Goal: Information Seeking & Learning: Find specific page/section

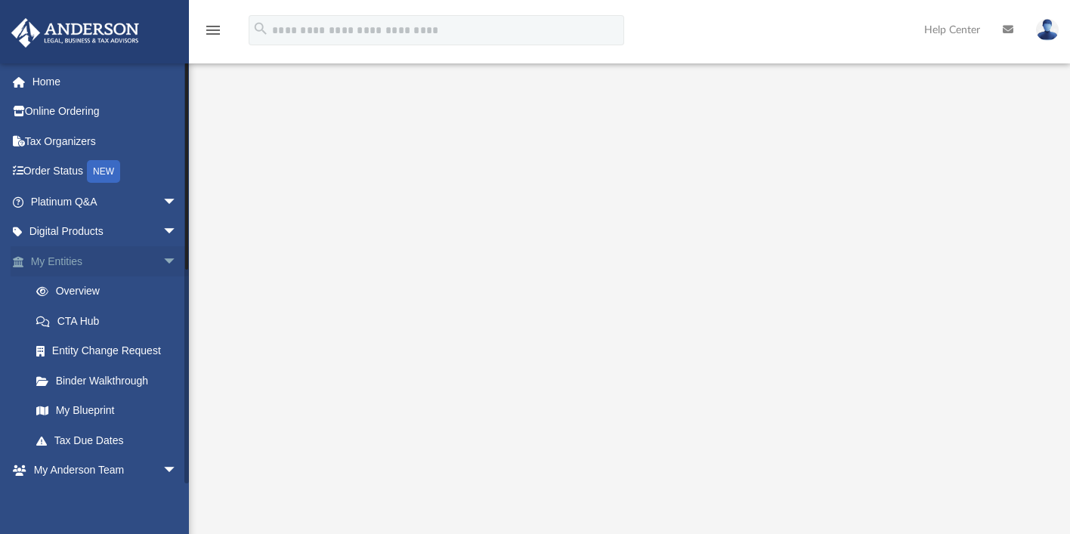
click at [73, 266] on link "My Entities arrow_drop_down" at bounding box center [106, 261] width 190 height 30
click at [110, 389] on link "Binder Walkthrough" at bounding box center [110, 381] width 179 height 30
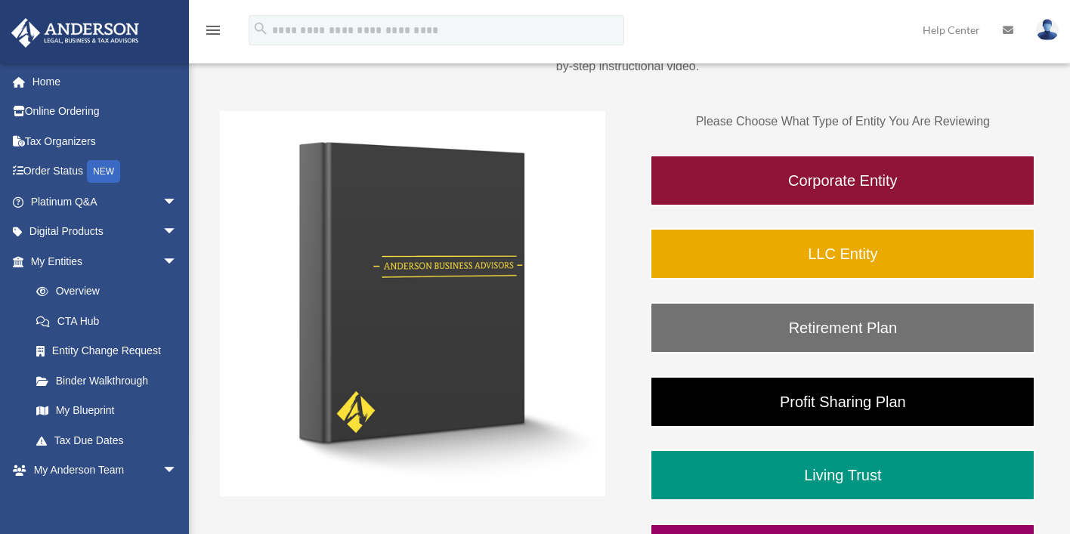
scroll to position [187, 0]
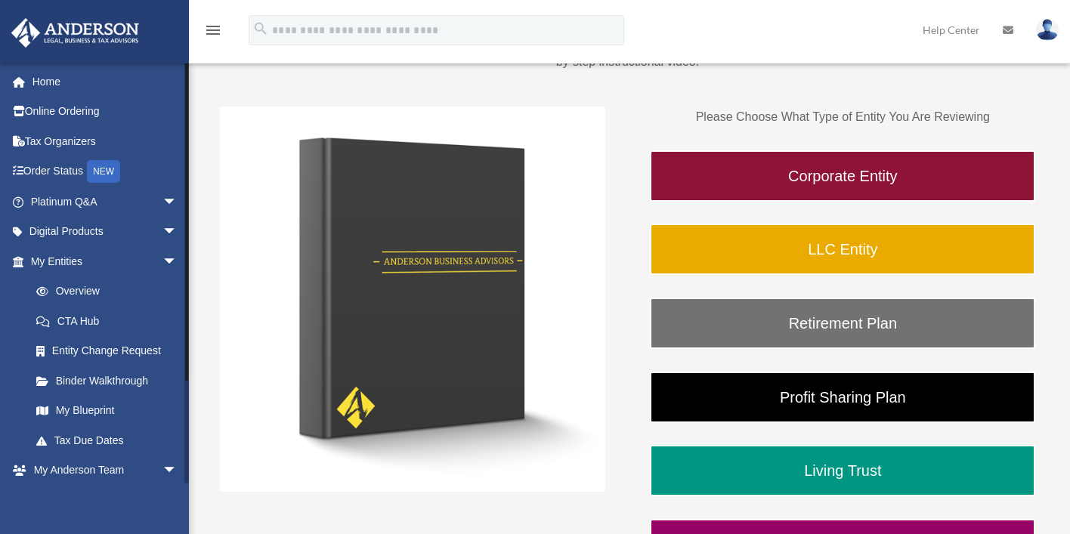
drag, startPoint x: 184, startPoint y: 105, endPoint x: 185, endPoint y: 147, distance: 42.4
click at [184, 171] on div "sarah@mantelandcrown.com Sign Out sarah@mantelandcrown.com Home Online Ordering…" at bounding box center [94, 273] width 189 height 421
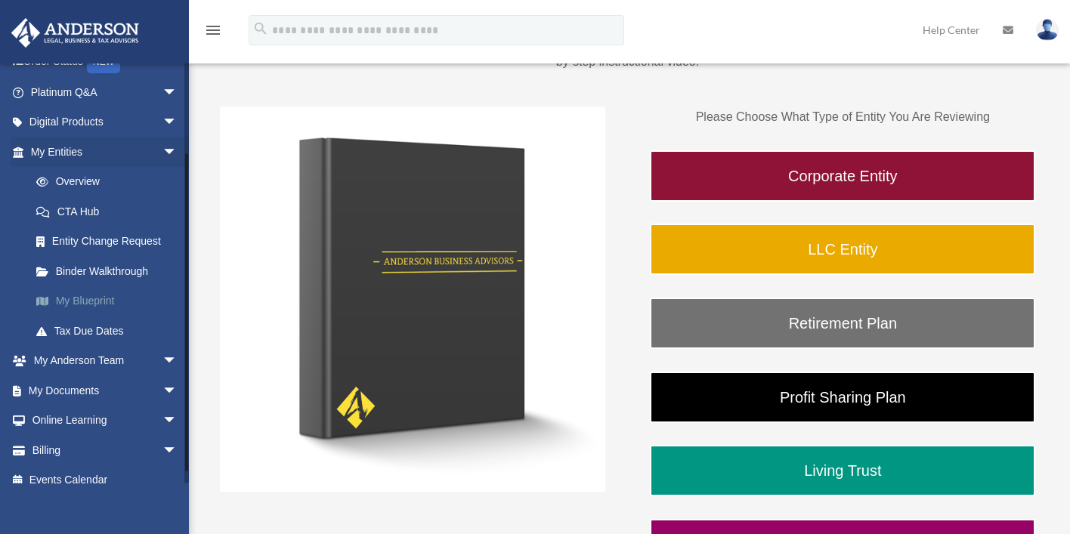
scroll to position [125, 0]
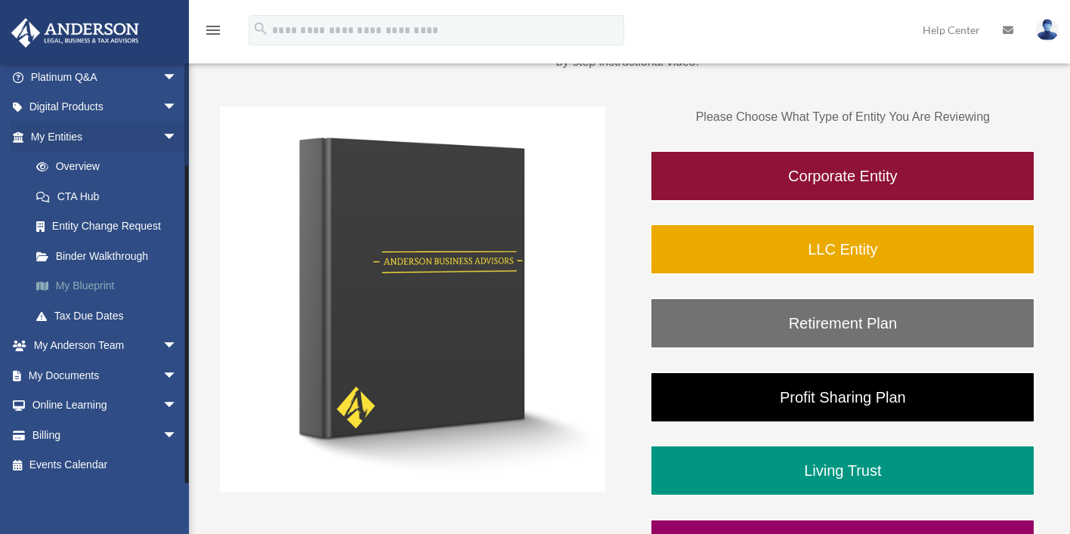
drag, startPoint x: 187, startPoint y: 110, endPoint x: 171, endPoint y: 292, distance: 182.9
click at [171, 287] on div "sarah@mantelandcrown.com Sign Out sarah@mantelandcrown.com Home Online Ordering…" at bounding box center [94, 273] width 189 height 421
click at [73, 373] on link "My Documents arrow_drop_down" at bounding box center [106, 376] width 190 height 30
click at [163, 376] on span "arrow_drop_down" at bounding box center [178, 376] width 30 height 31
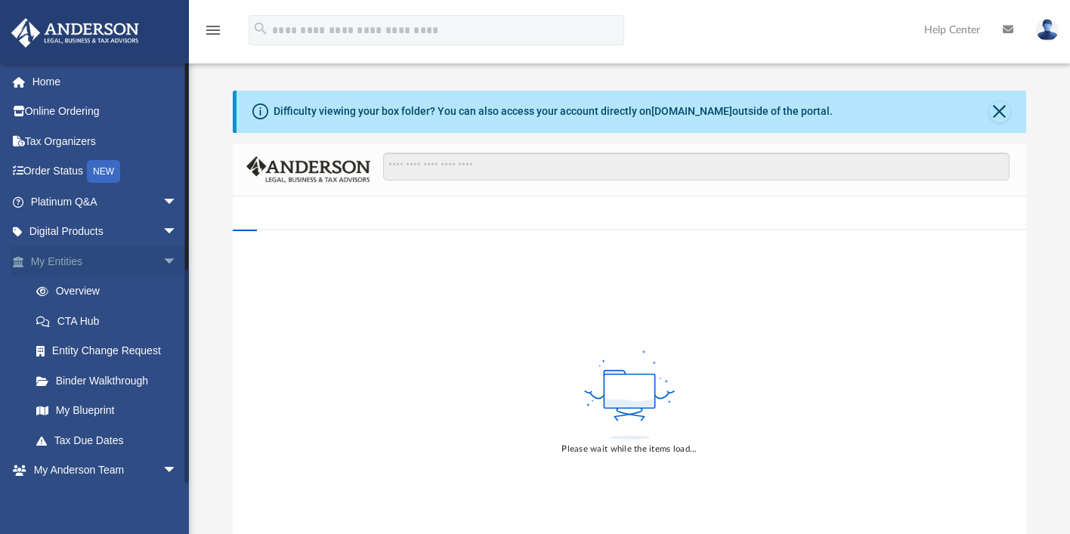
click at [163, 261] on span "arrow_drop_down" at bounding box center [178, 261] width 30 height 31
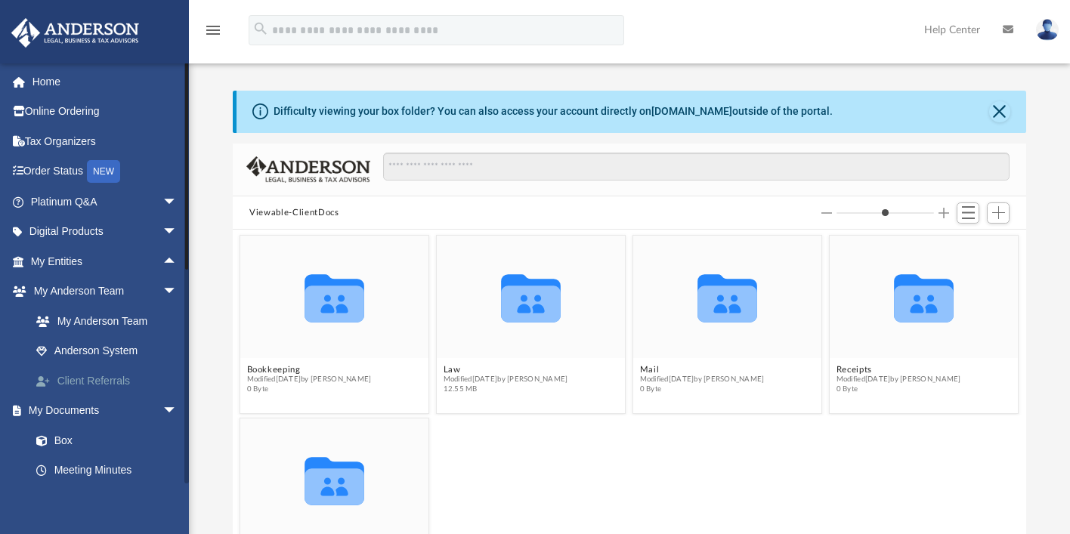
scroll to position [332, 782]
click at [163, 289] on span "arrow_drop_down" at bounding box center [178, 292] width 30 height 31
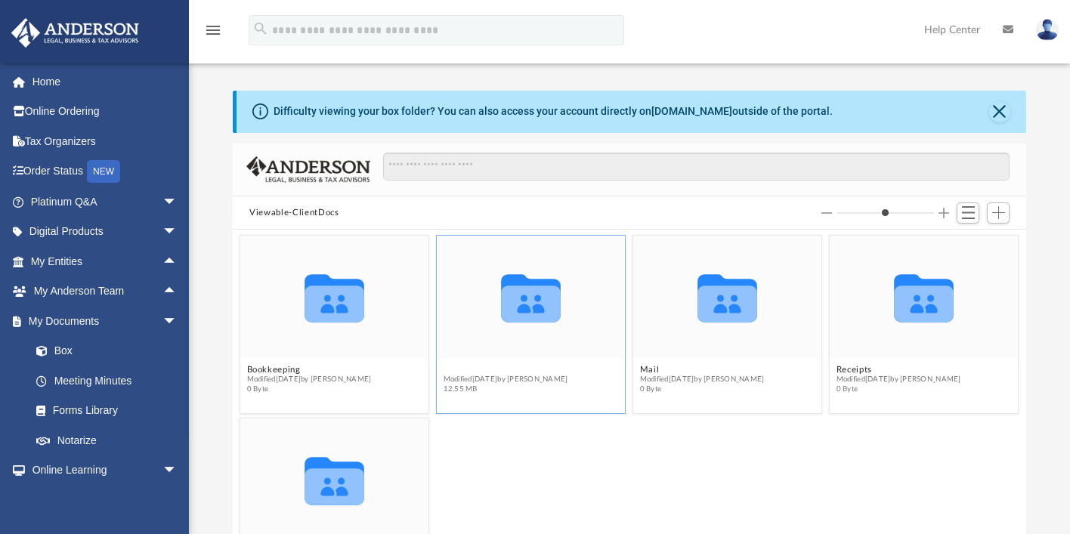
click at [450, 368] on button "Law" at bounding box center [506, 370] width 125 height 10
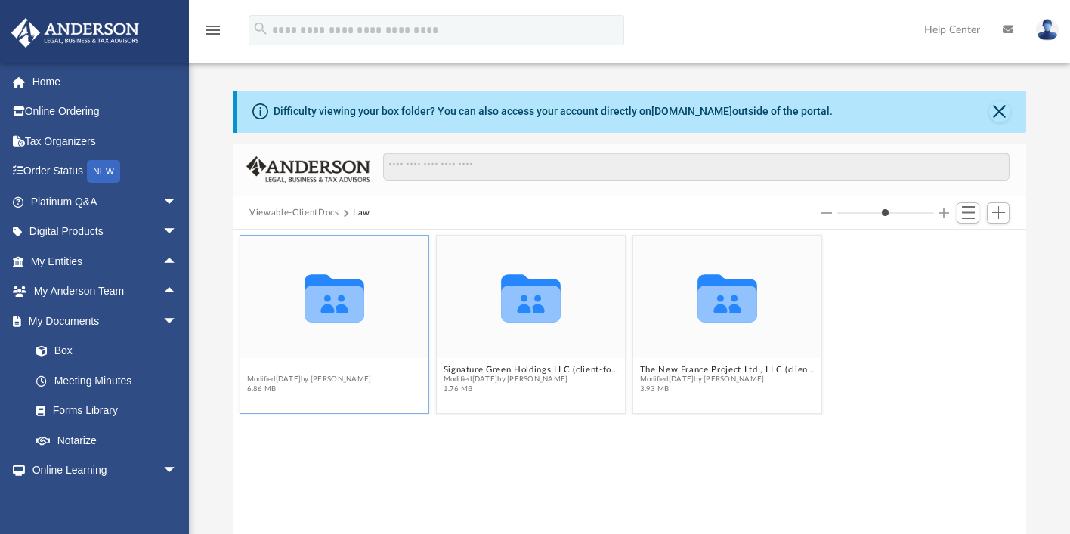
click at [356, 371] on button "Mantel & Crown, LLC (client-formed)([GEOGRAPHIC_DATA])" at bounding box center [334, 370] width 175 height 10
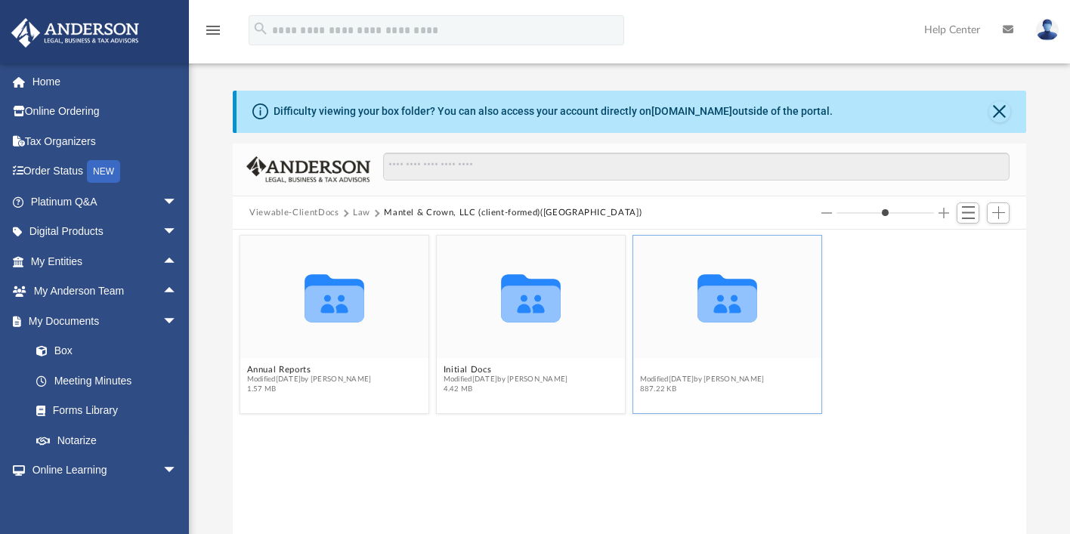
click at [718, 370] on button "Minutes-Resolutions" at bounding box center [702, 370] width 125 height 10
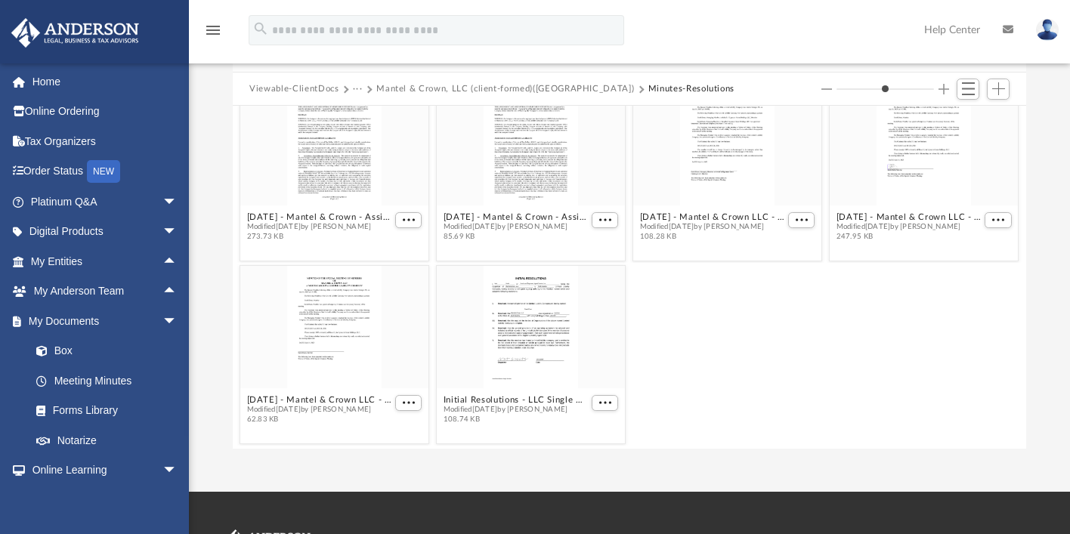
scroll to position [122, 0]
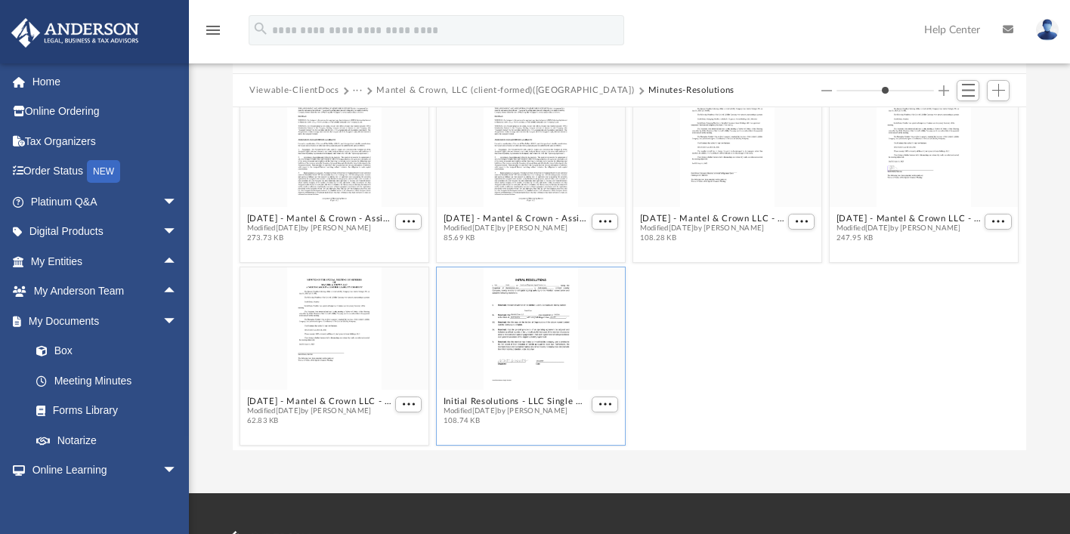
click at [568, 317] on div "grid" at bounding box center [531, 329] width 188 height 122
click at [544, 317] on div "grid" at bounding box center [531, 329] width 188 height 122
click at [599, 406] on span "More options" at bounding box center [605, 405] width 12 height 8
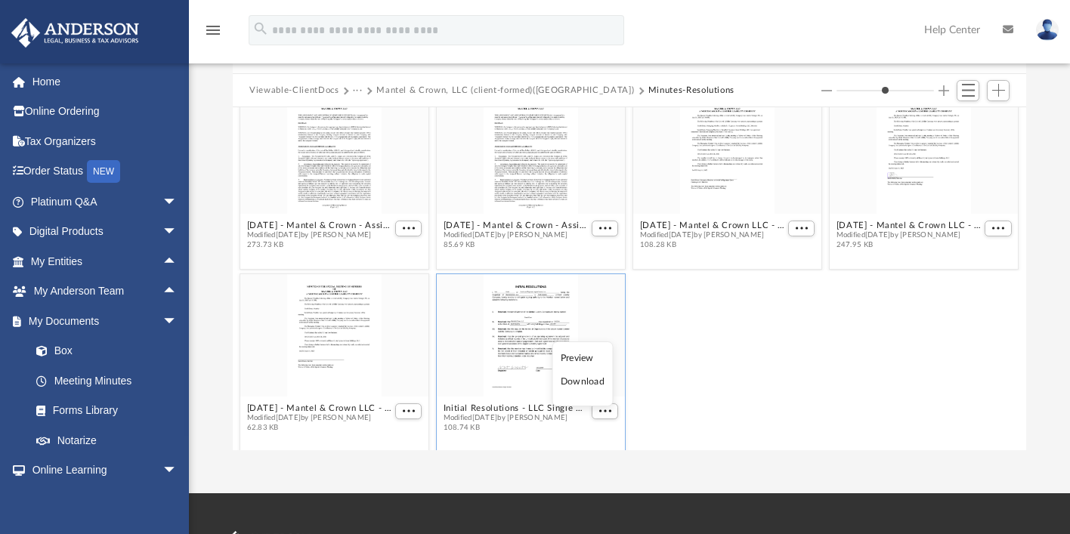
click at [570, 363] on li "Preview" at bounding box center [583, 359] width 44 height 16
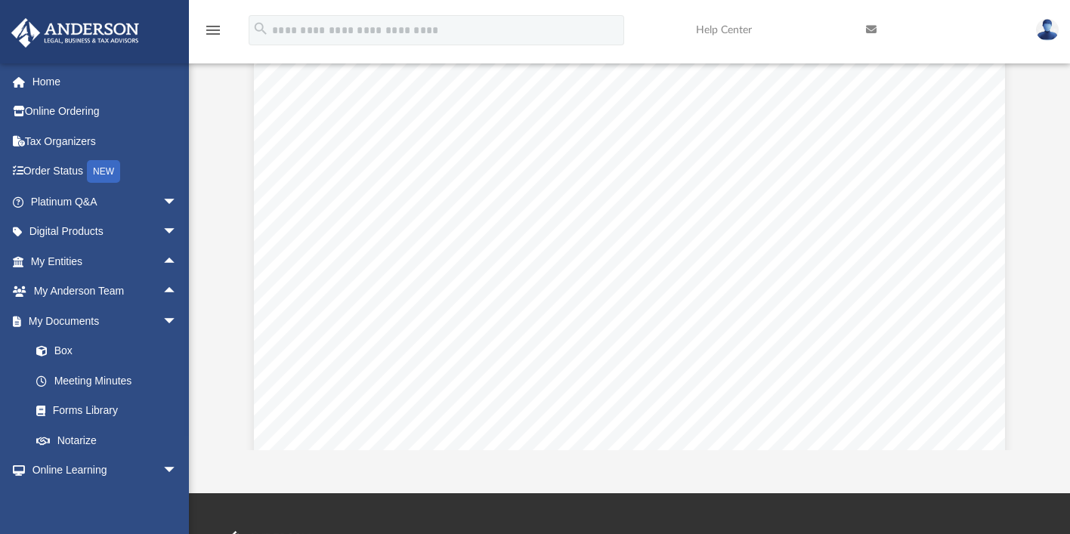
scroll to position [0, 0]
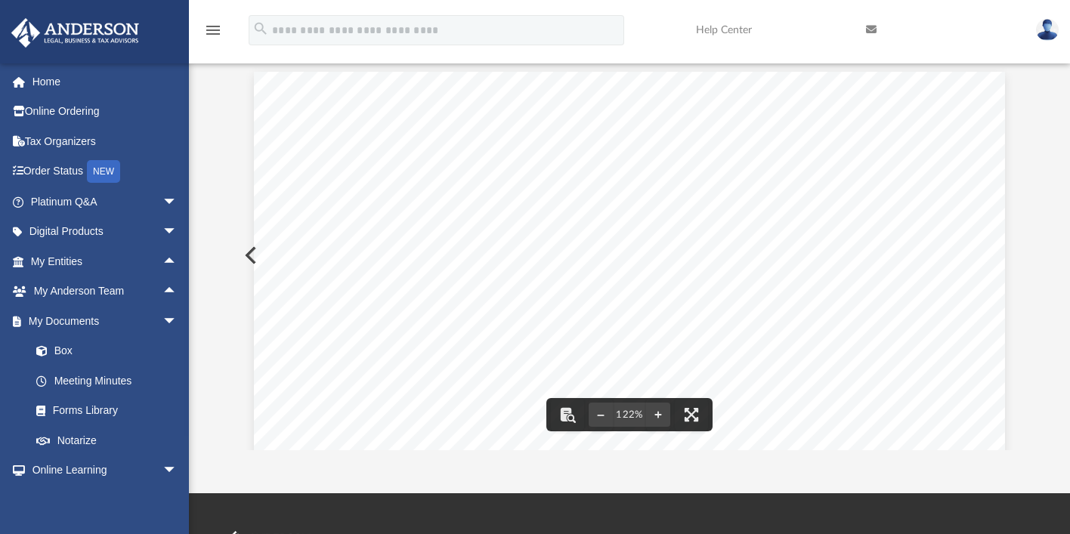
click at [243, 255] on button "Preview" at bounding box center [249, 255] width 33 height 42
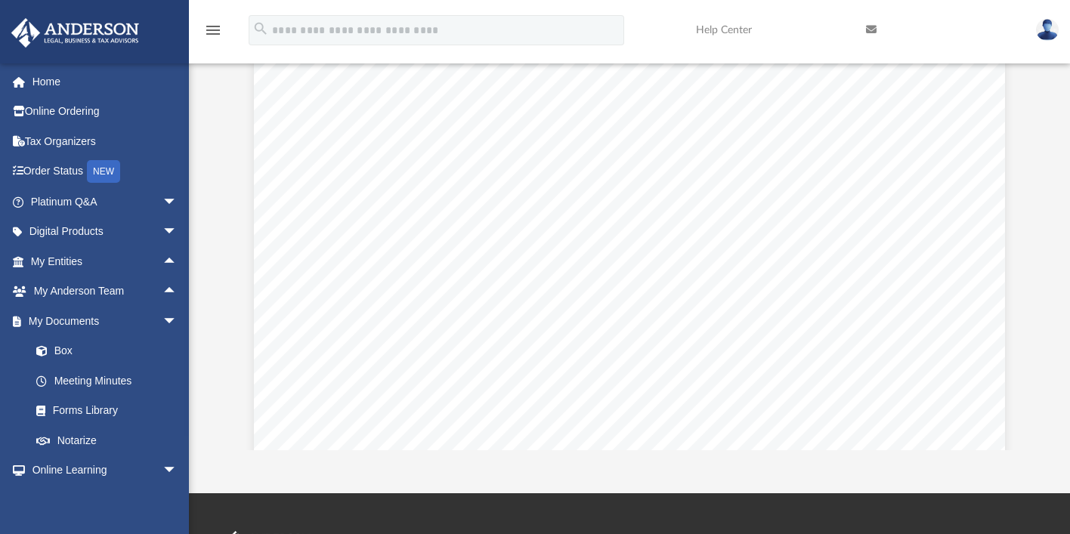
scroll to position [489, 0]
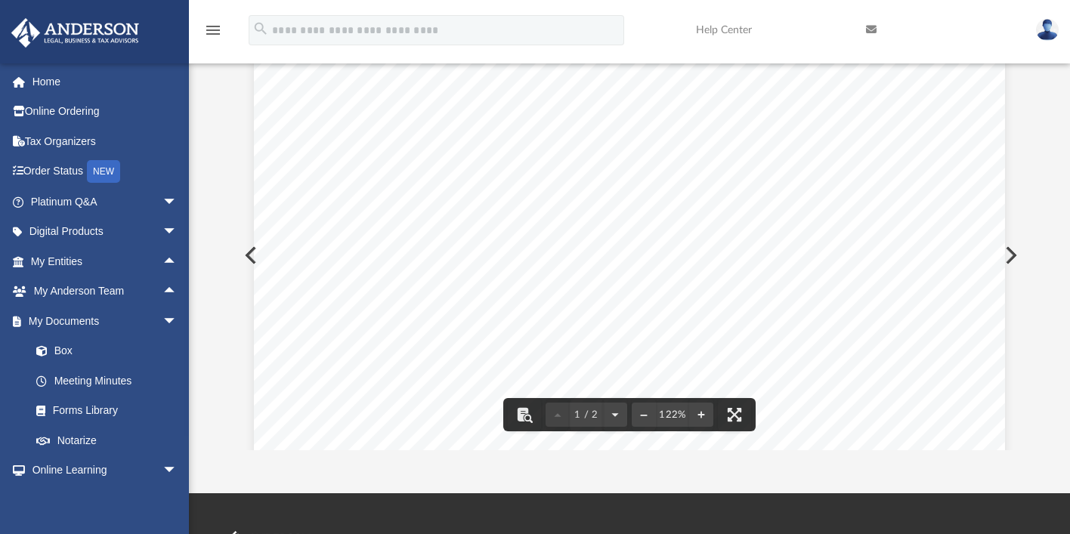
click at [255, 259] on div "Sarah Dunn, Member Sarah Dunn, Member was appointed temporary Chairman and temp…" at bounding box center [629, 69] width 751 height 972
click at [247, 253] on button "Preview" at bounding box center [249, 255] width 33 height 42
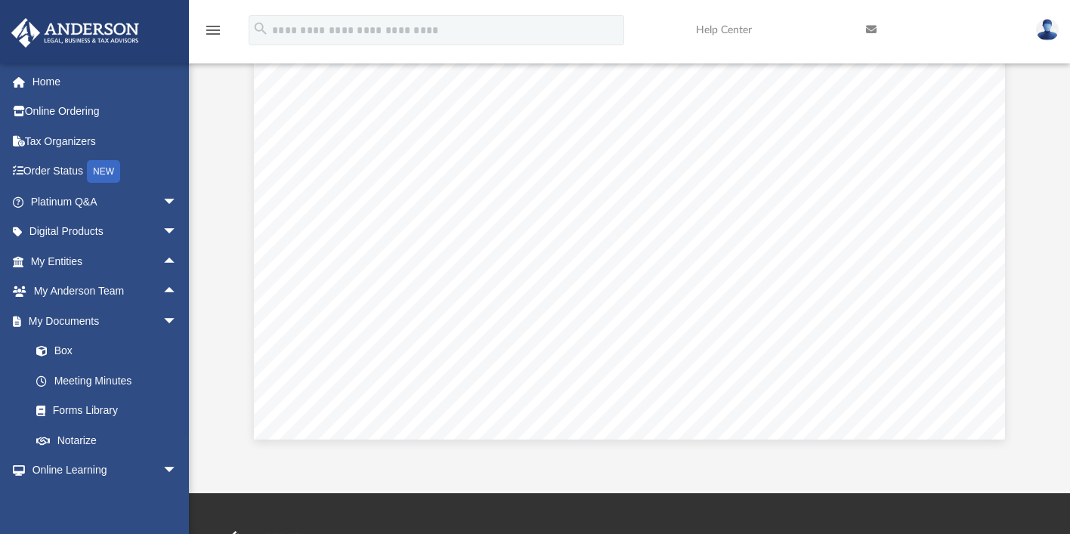
scroll to position [265, 0]
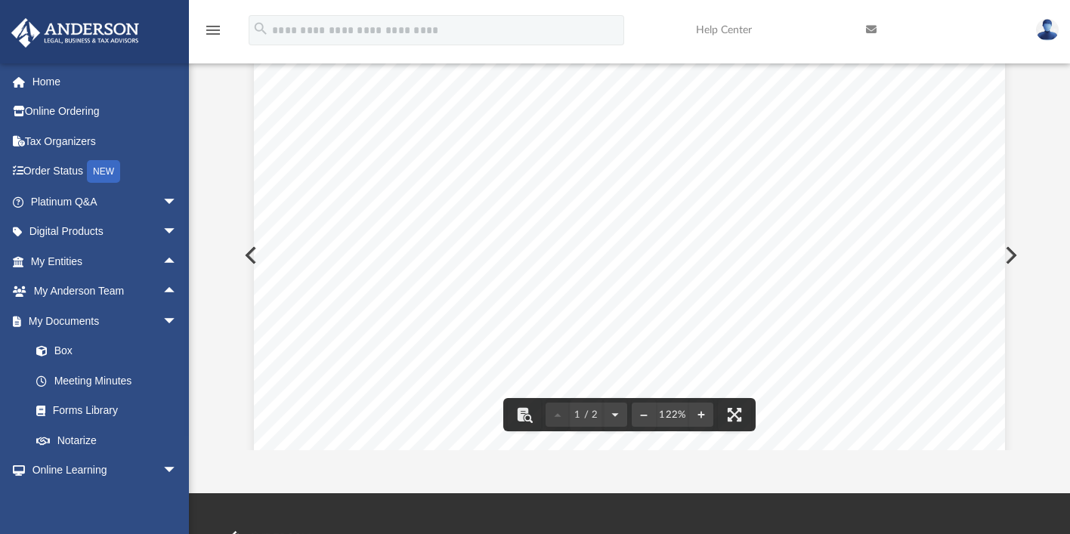
click at [255, 252] on div "Sarah Dunn, Member Sarah Dunn, Member was appointed temporary Chairman and temp…" at bounding box center [629, 293] width 751 height 972
click at [247, 252] on button "Preview" at bounding box center [249, 255] width 33 height 42
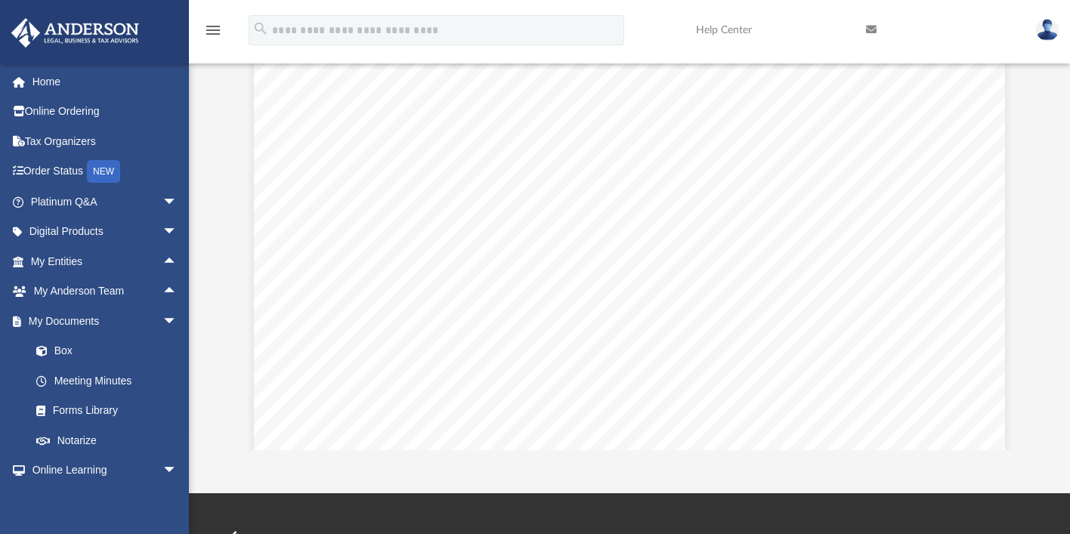
scroll to position [451, 0]
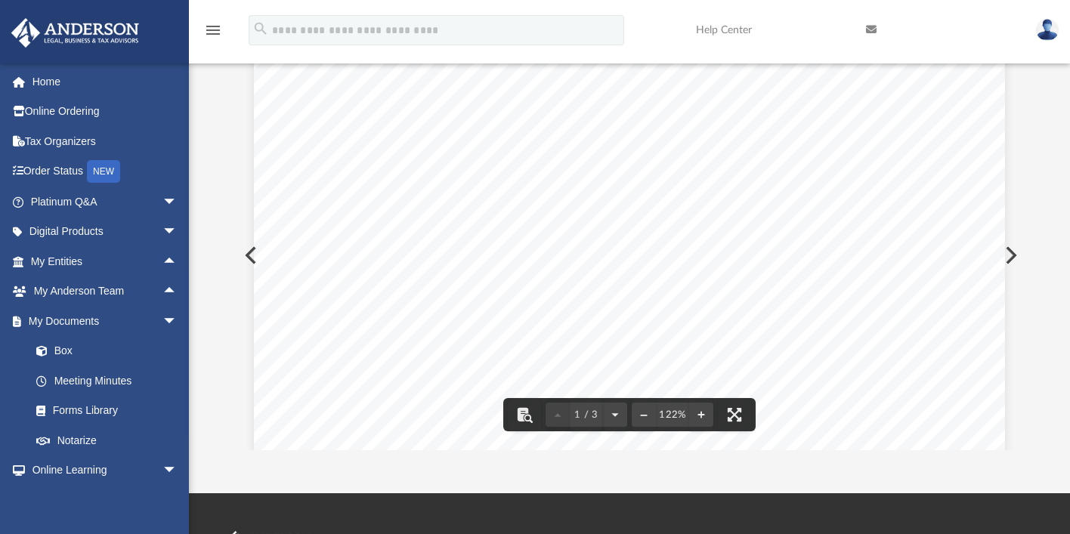
click at [254, 249] on div "Sarah Dunn, Managing Member, on behalf of Signature Green Holdings LLC, Member …" at bounding box center [629, 107] width 751 height 972
click at [254, 253] on div "Sarah Dunn, Managing Member, on behalf of Signature Green Holdings LLC, Member …" at bounding box center [629, 107] width 751 height 972
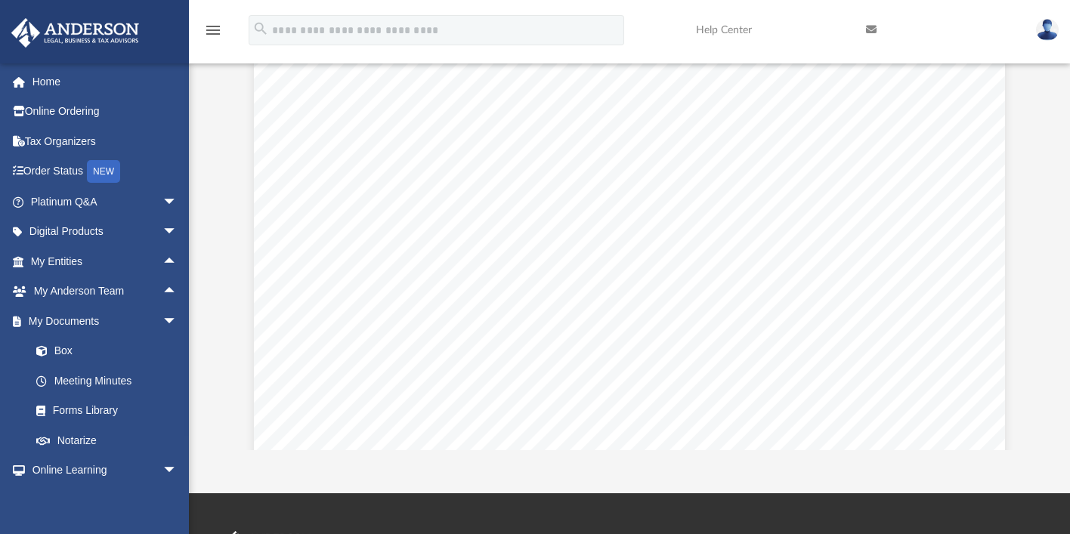
scroll to position [2594, 0]
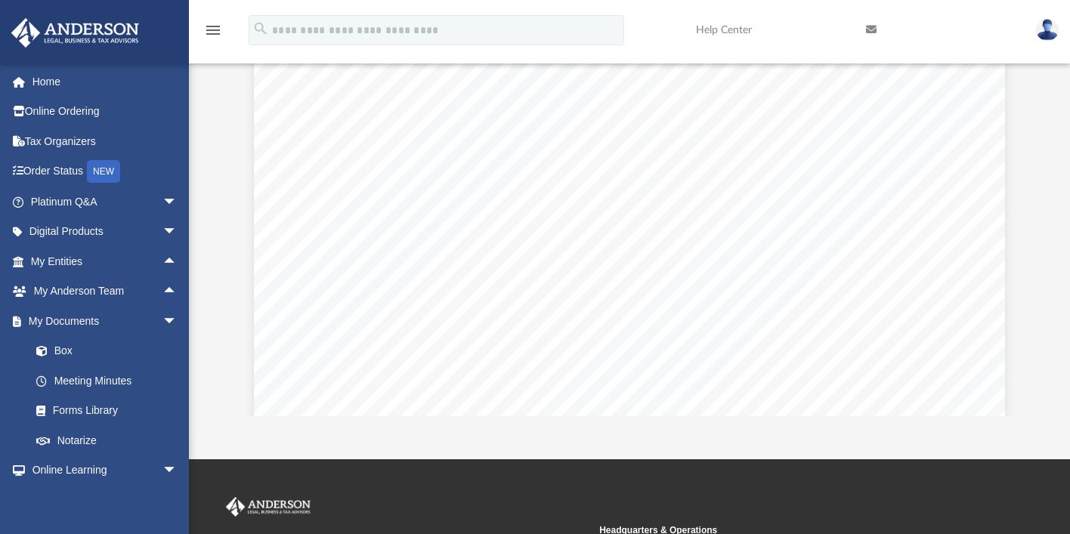
scroll to position [160, 0]
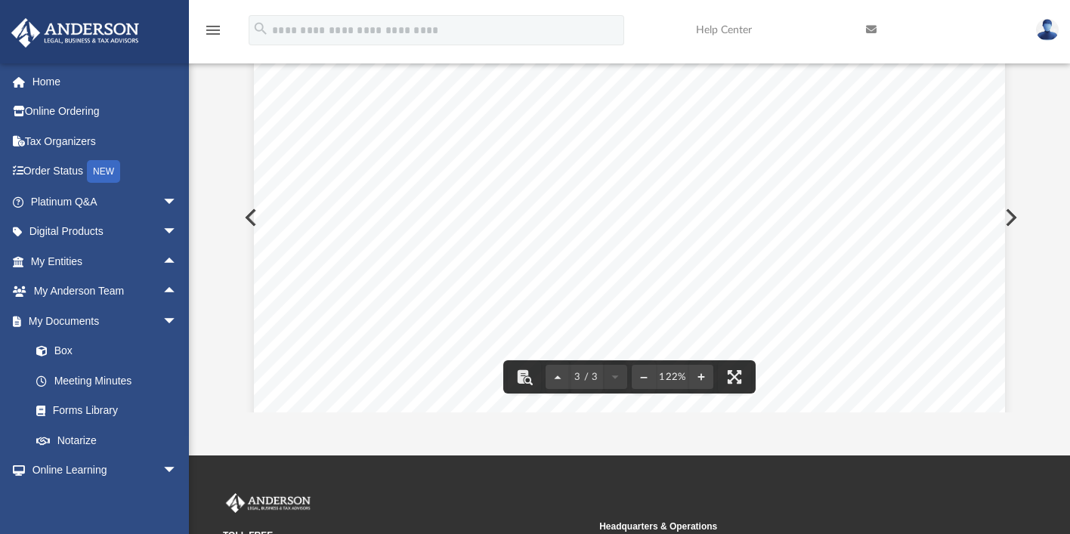
click at [254, 218] on div "ACCEPTANCE OF APPOINTMENT OF MANAGER OF MANTEL & CROWN LLC A DULY FORMED LIMITE…" at bounding box center [629, 382] width 751 height 972
click at [254, 215] on div "ACCEPTANCE OF APPOINTMENT OF MANAGER OF MANTEL & CROWN LLC A DULY FORMED LIMITE…" at bounding box center [629, 382] width 751 height 972
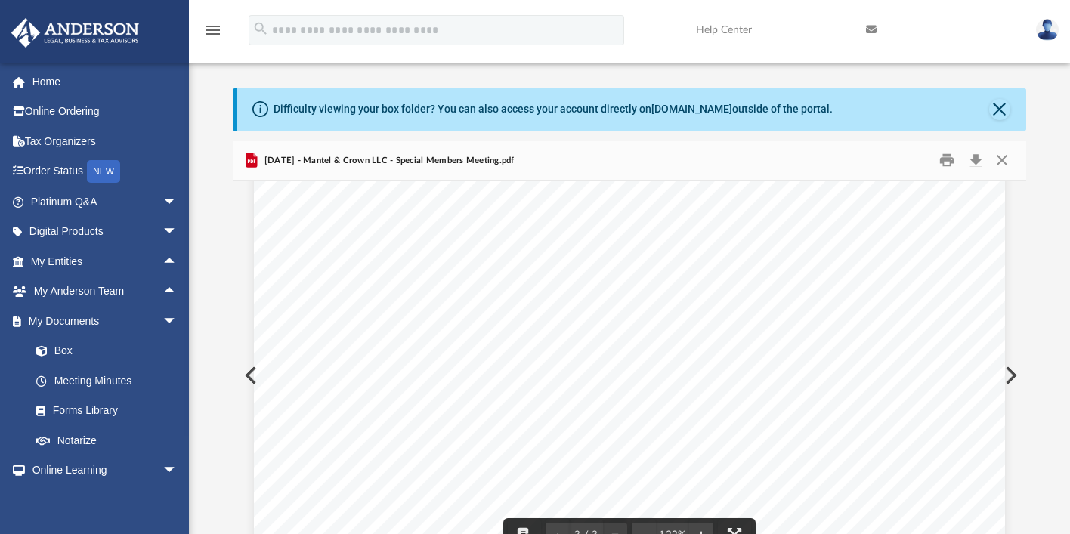
scroll to position [0, 0]
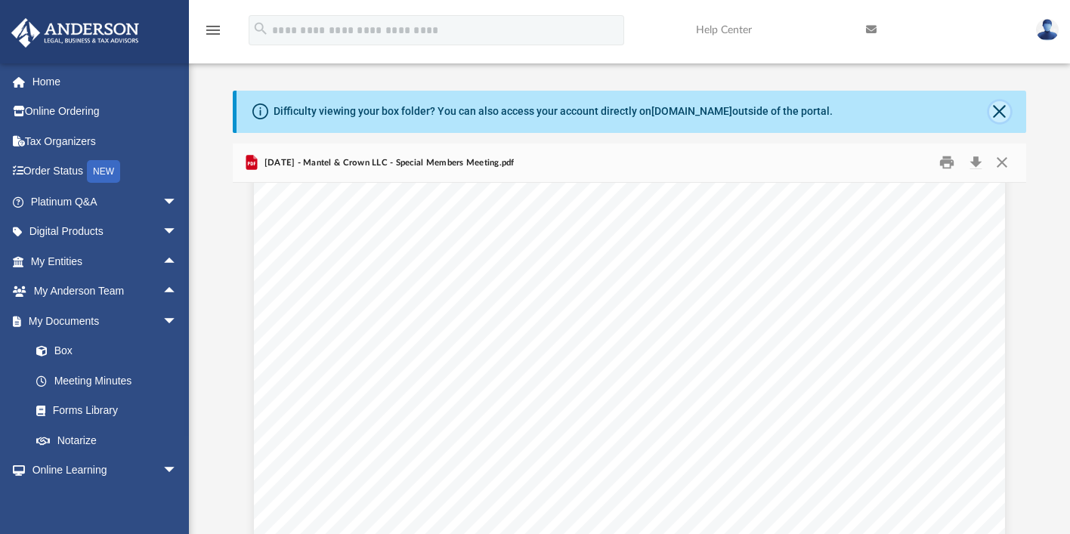
click at [999, 109] on button "Close" at bounding box center [1000, 111] width 21 height 21
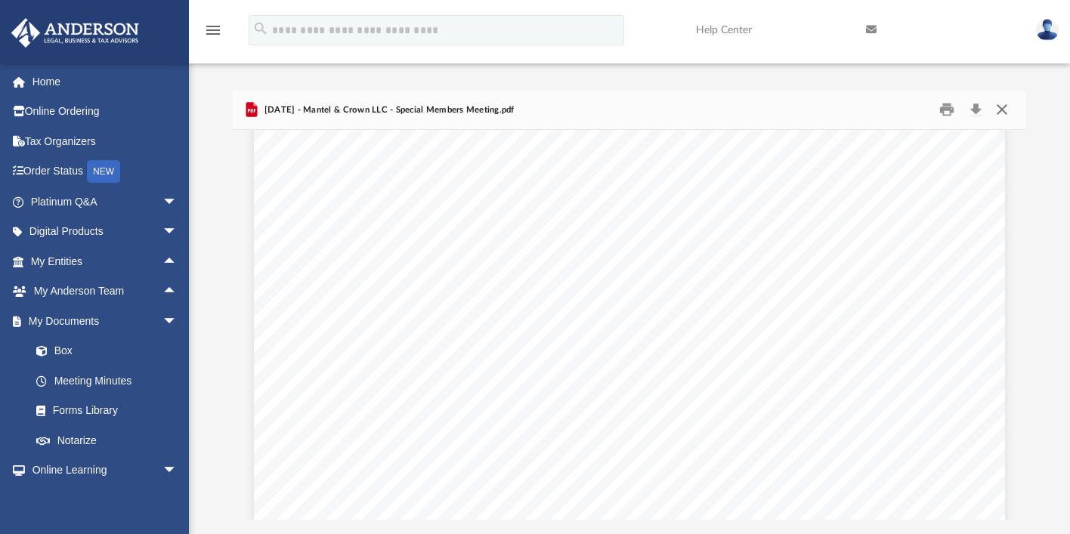
click at [1003, 109] on button "Close" at bounding box center [1002, 109] width 27 height 23
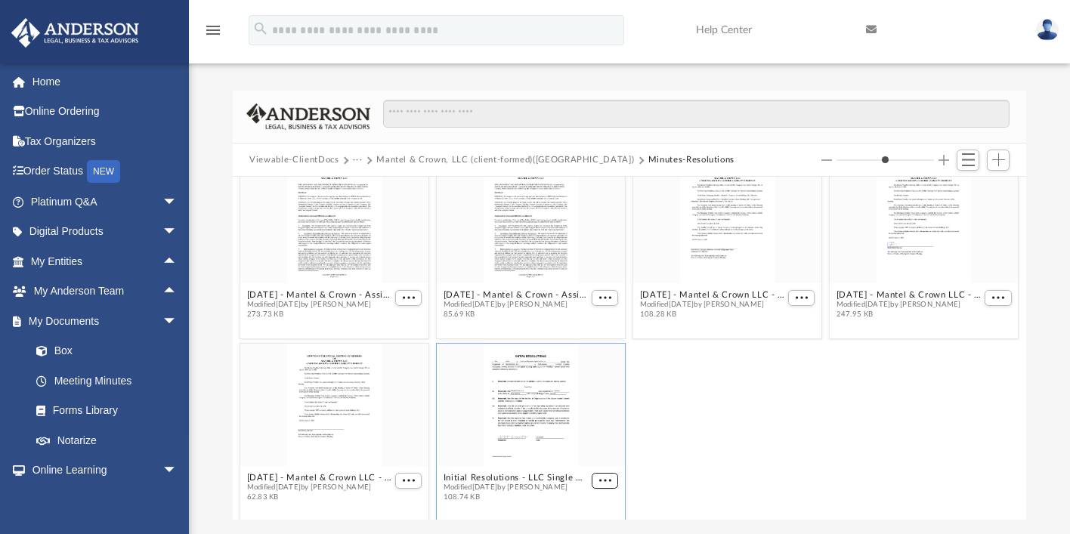
scroll to position [24, 0]
click at [334, 261] on div "grid" at bounding box center [334, 220] width 188 height 122
click at [404, 295] on figure "2025.07.10 - Mantel & Crown - Assignment of Interest - DocuSigned.pdf Modified …" at bounding box center [334, 241] width 188 height 164
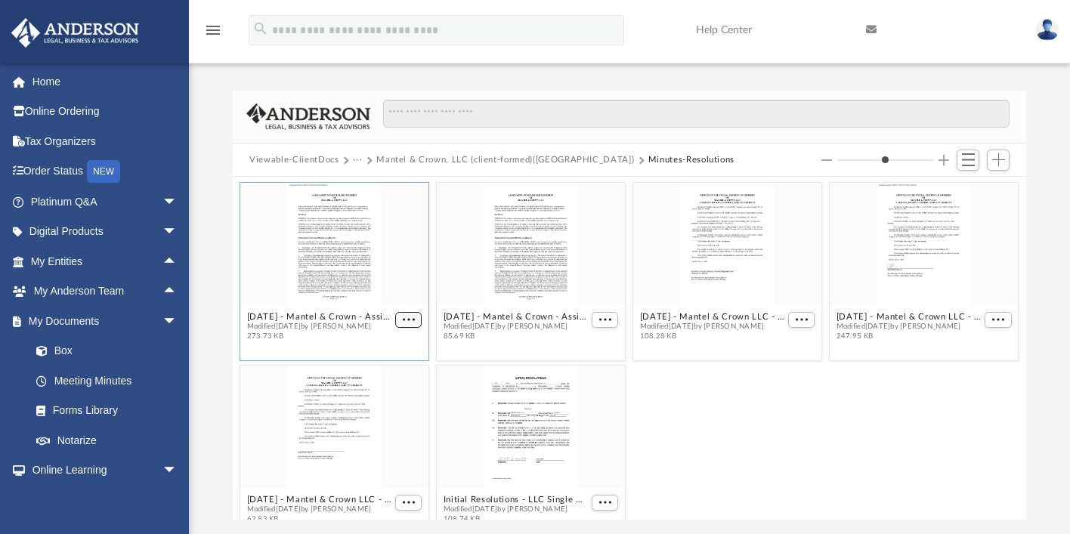
click at [407, 317] on span "More options" at bounding box center [409, 321] width 12 height 8
click at [394, 348] on li "Preview" at bounding box center [389, 346] width 44 height 16
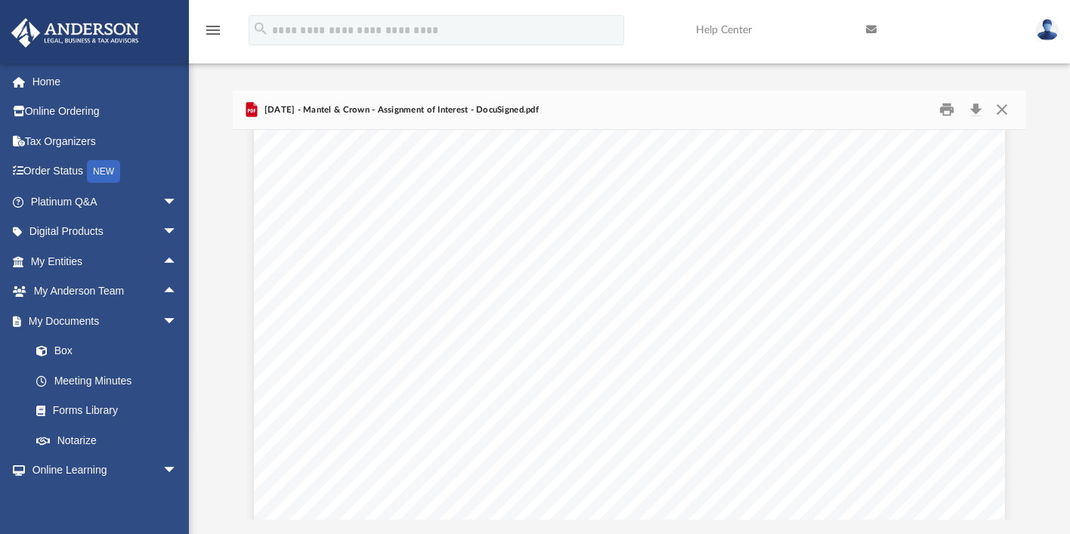
scroll to position [1600, 0]
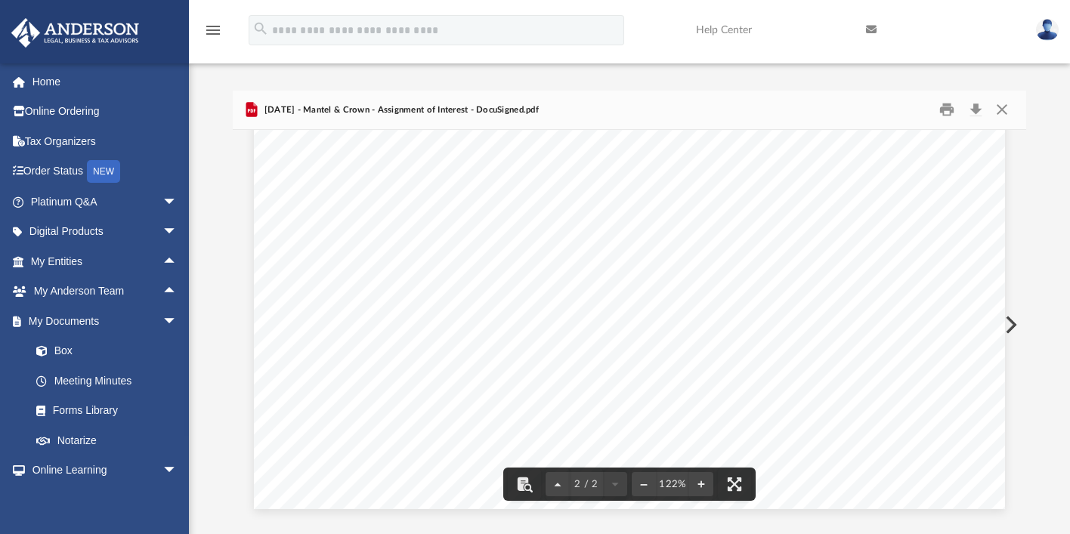
click at [1011, 324] on button "Preview" at bounding box center [1009, 325] width 33 height 42
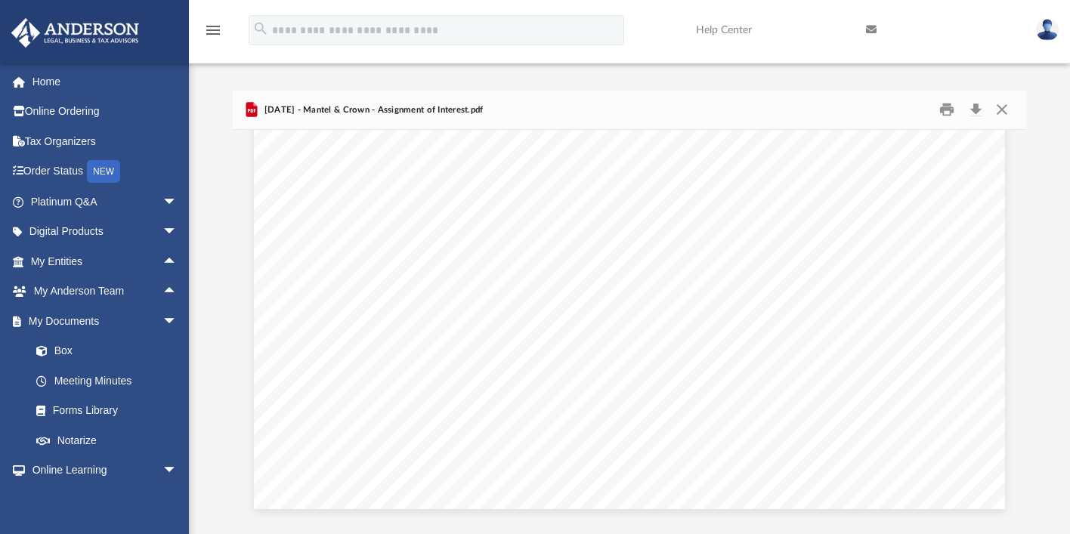
scroll to position [932, 0]
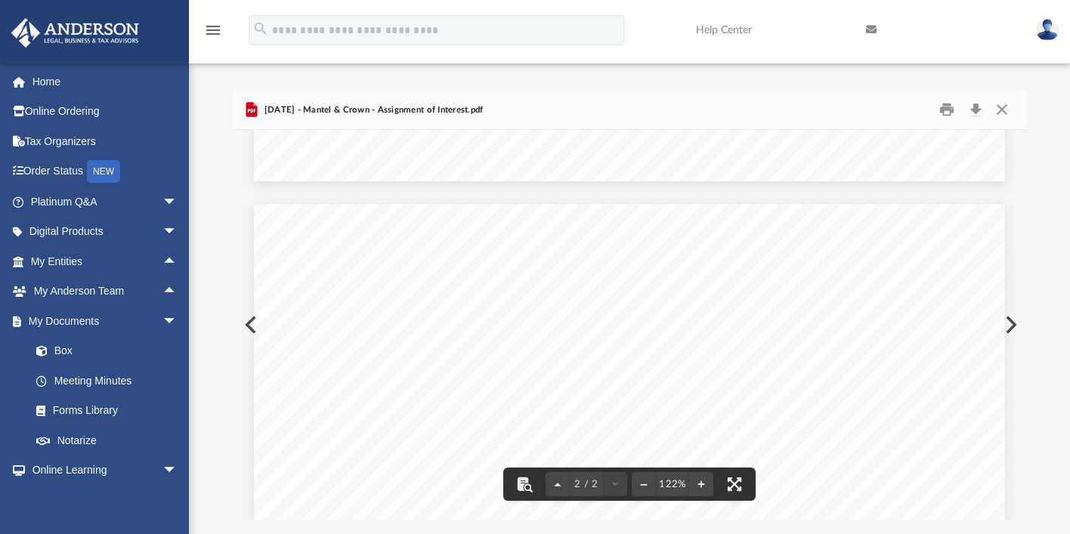
click at [1013, 324] on button "Preview" at bounding box center [1009, 325] width 33 height 42
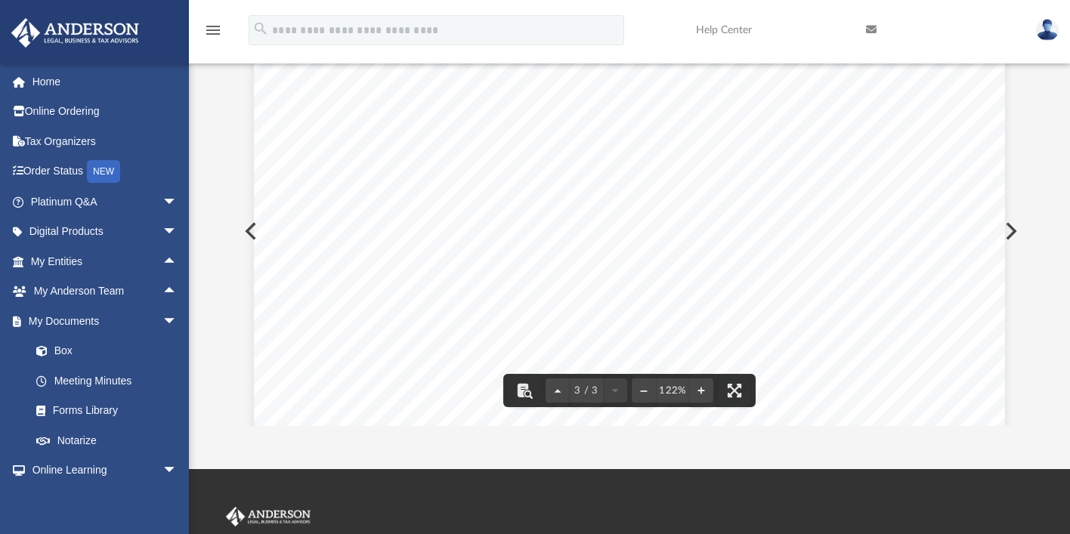
scroll to position [2594, 0]
click at [1010, 235] on button "Preview" at bounding box center [1009, 231] width 33 height 42
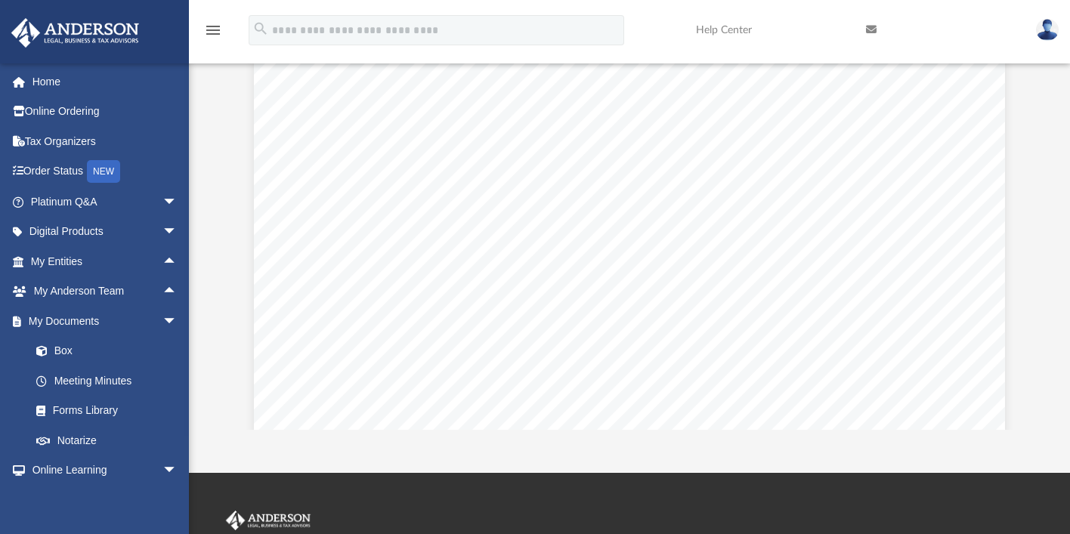
scroll to position [1183, 0]
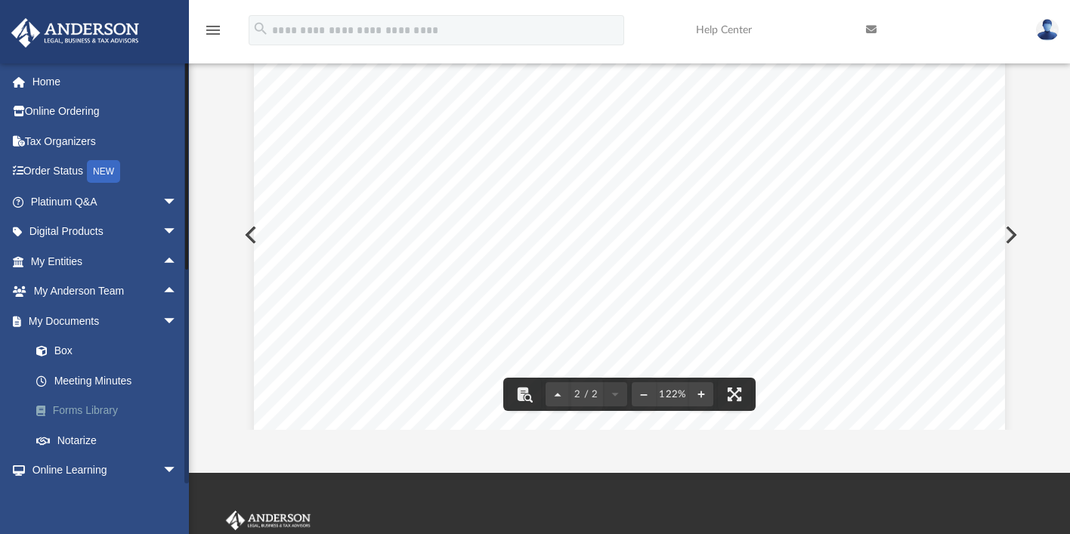
click at [102, 408] on link "Forms Library" at bounding box center [110, 411] width 179 height 30
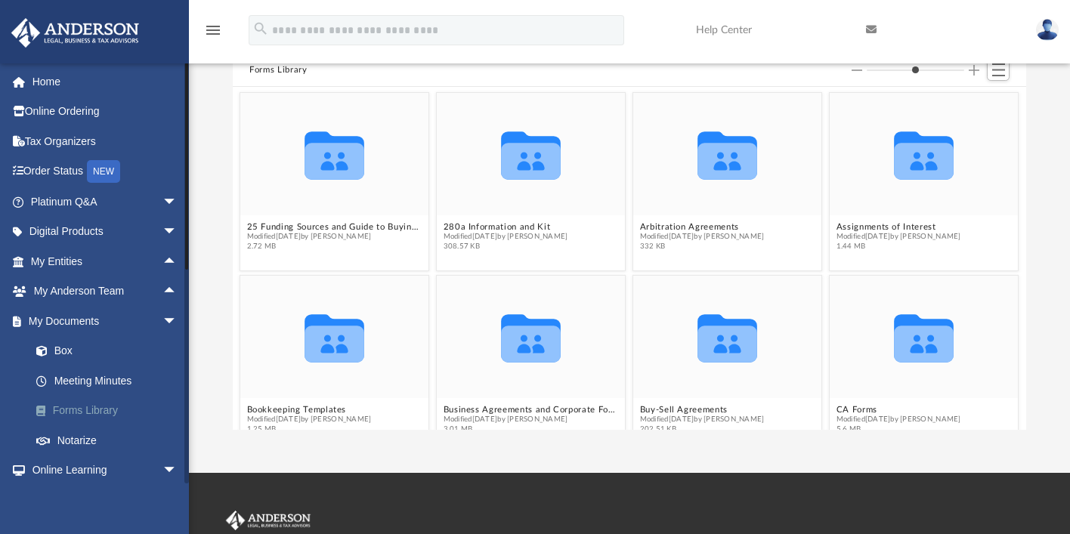
scroll to position [332, 782]
click at [60, 349] on link "Box" at bounding box center [110, 351] width 179 height 30
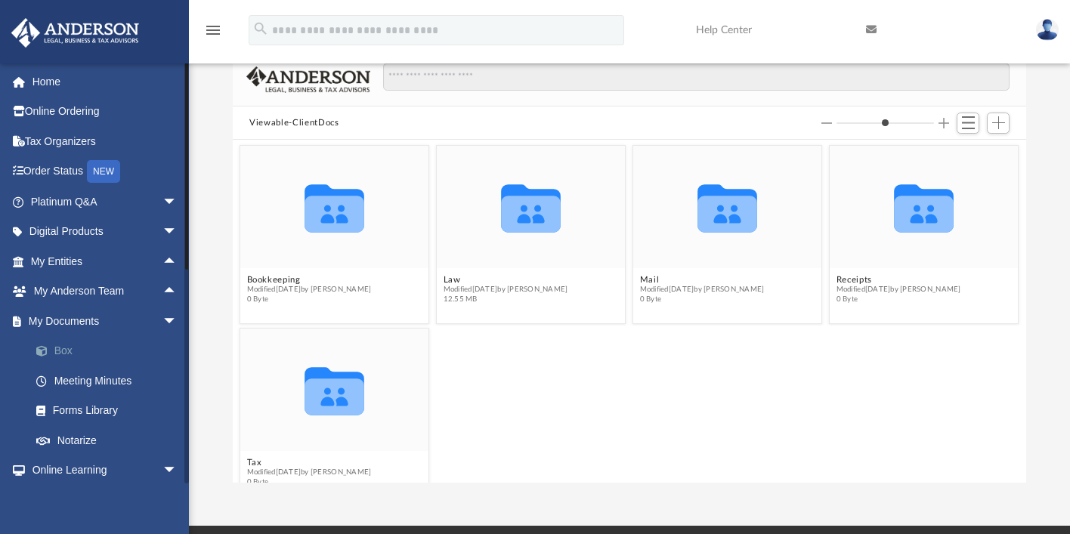
scroll to position [332, 782]
click at [452, 280] on button "Law" at bounding box center [506, 280] width 125 height 10
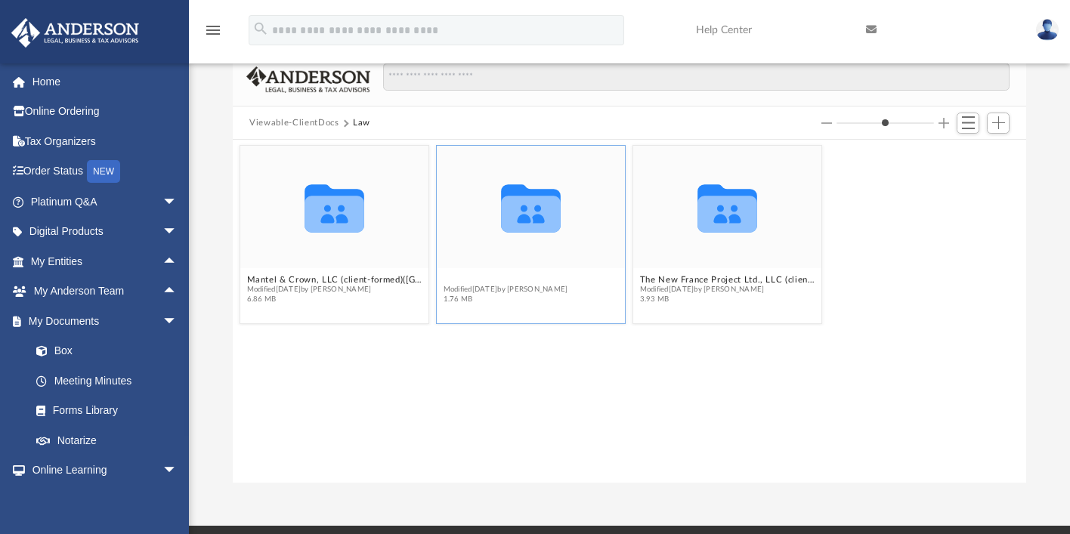
click at [463, 280] on button "Signature Green Holdings LLC (client-formed)(WY)" at bounding box center [531, 280] width 175 height 10
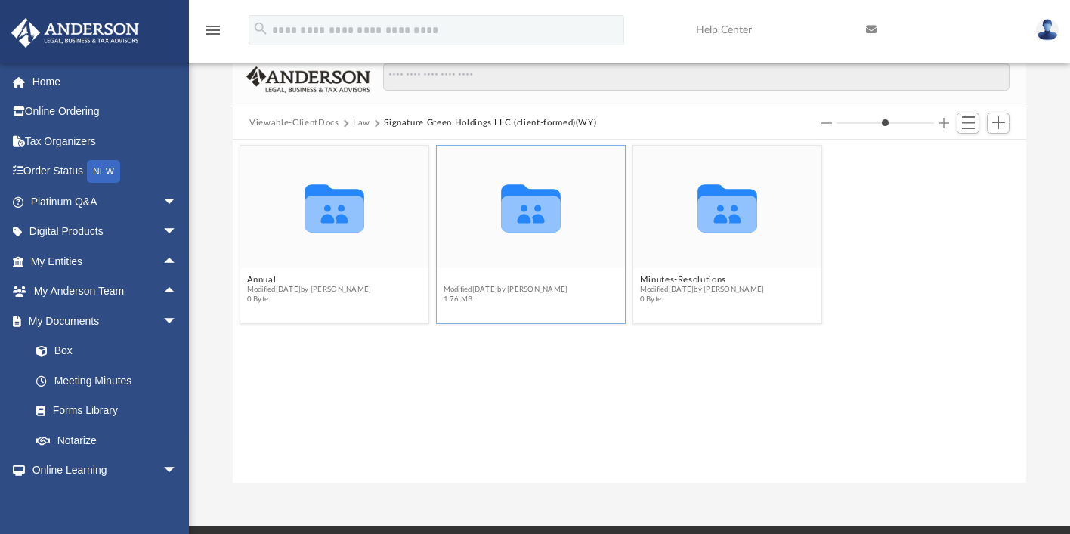
click at [467, 280] on button "Initial Docs" at bounding box center [506, 280] width 125 height 10
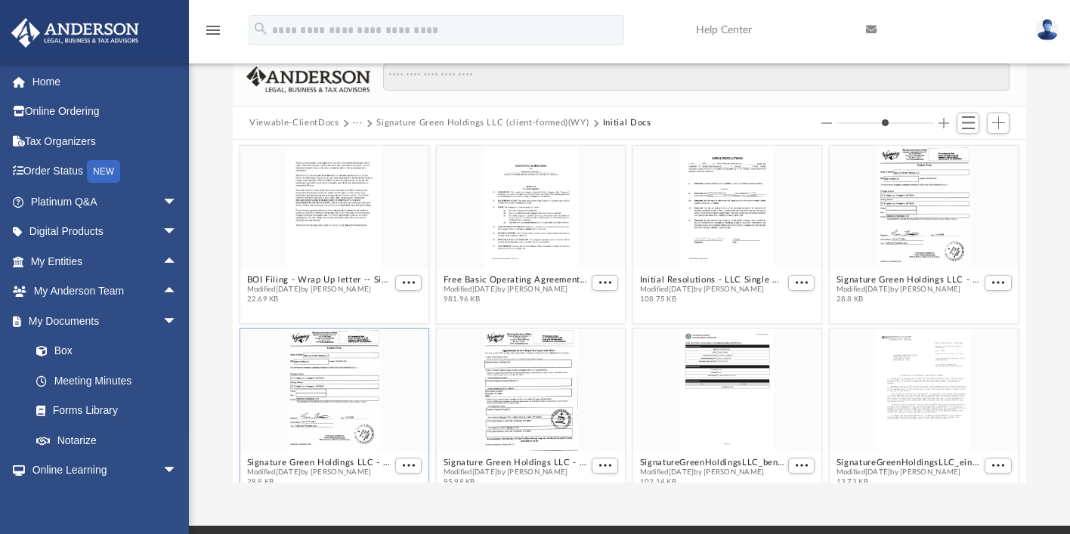
click at [372, 376] on div "grid" at bounding box center [334, 390] width 188 height 122
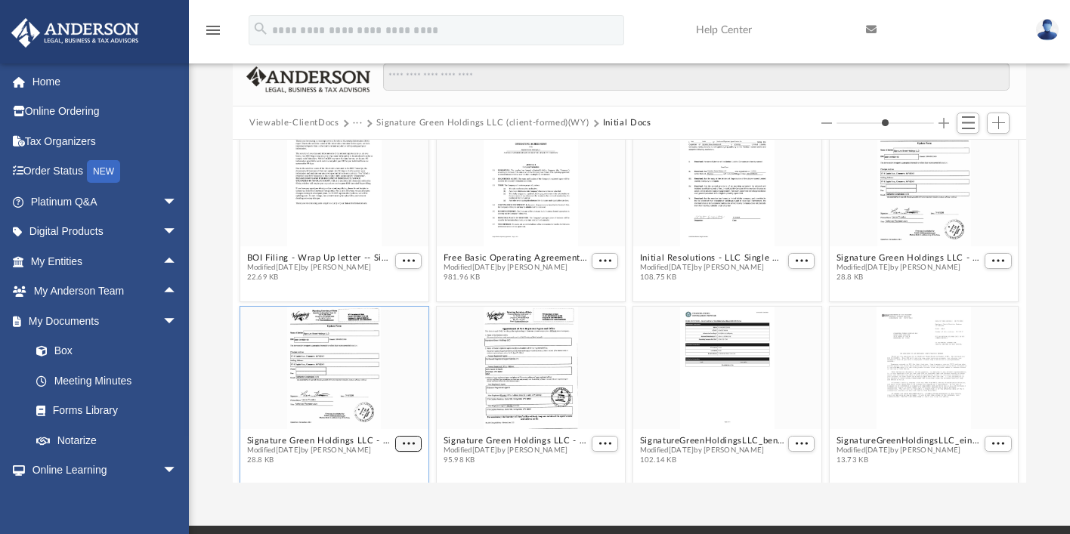
click at [414, 456] on figcaption "Signature Green Holdings LLC - Filed WY Address Change.pdf Modified Fri Aug 1 2…" at bounding box center [334, 451] width 188 height 40
click at [409, 442] on span "More options" at bounding box center [409, 445] width 12 height 8
click at [397, 395] on li "Preview" at bounding box center [389, 391] width 44 height 16
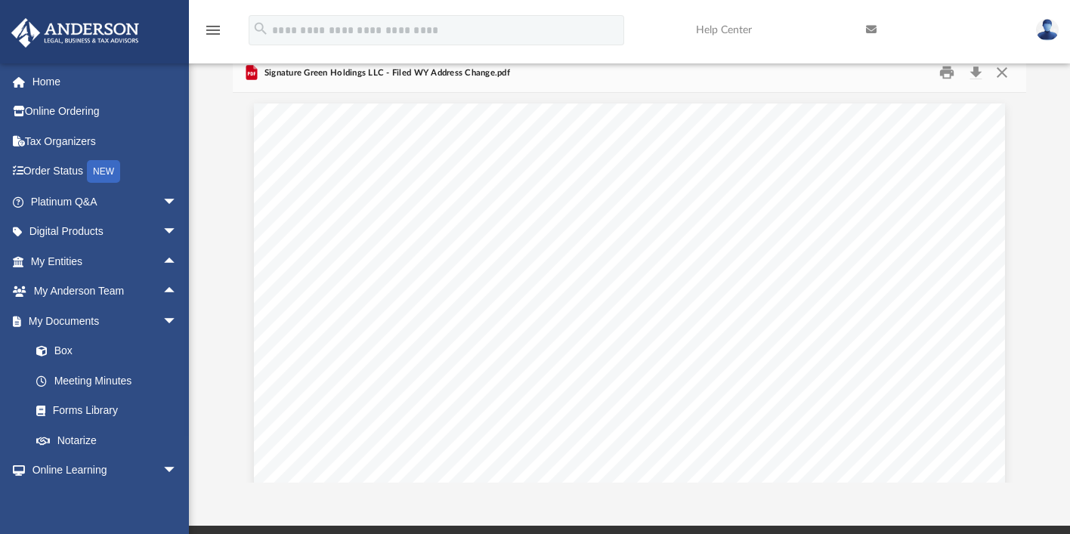
scroll to position [0, 0]
click at [1001, 70] on button "Close" at bounding box center [1002, 72] width 27 height 23
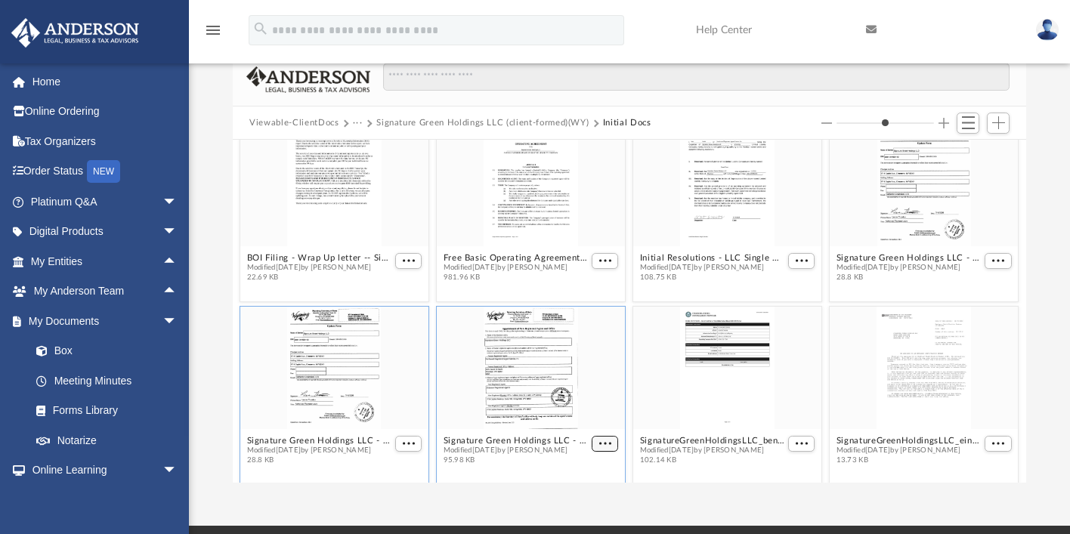
click at [602, 441] on span "More options" at bounding box center [605, 445] width 12 height 8
click at [581, 386] on li "Preview" at bounding box center [583, 391] width 44 height 16
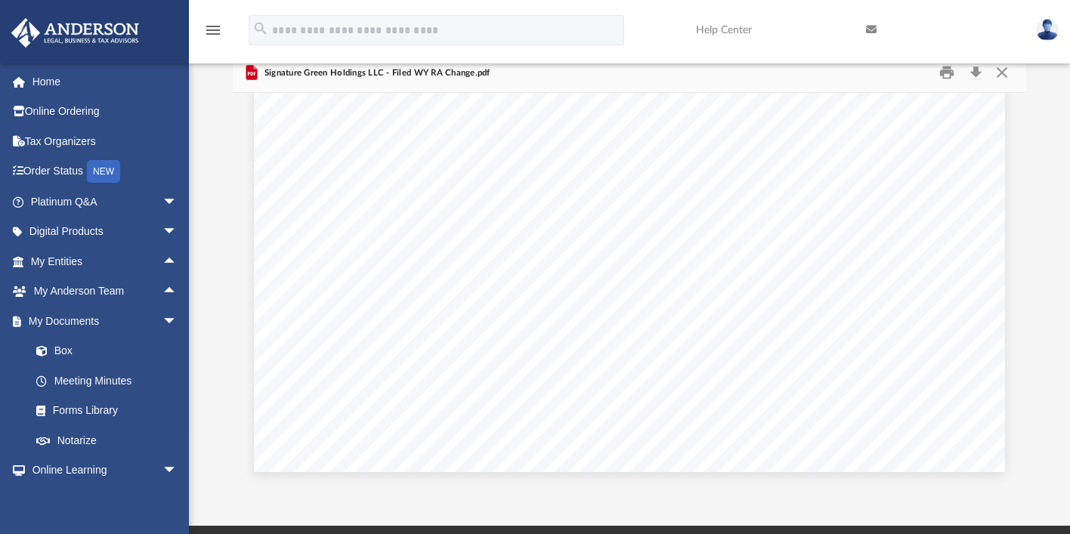
scroll to position [1098, 0]
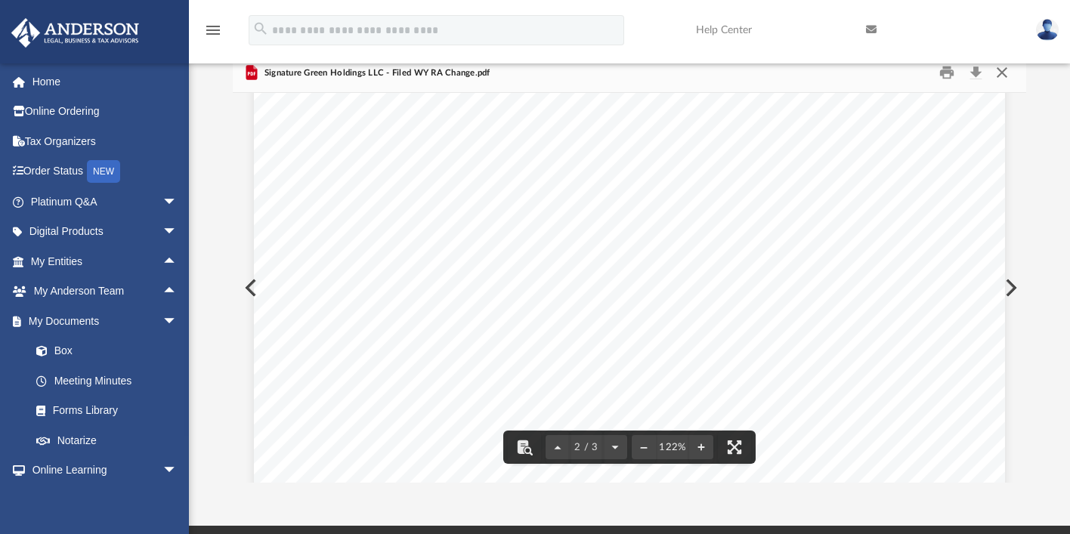
click at [1003, 70] on button "Close" at bounding box center [1002, 72] width 27 height 23
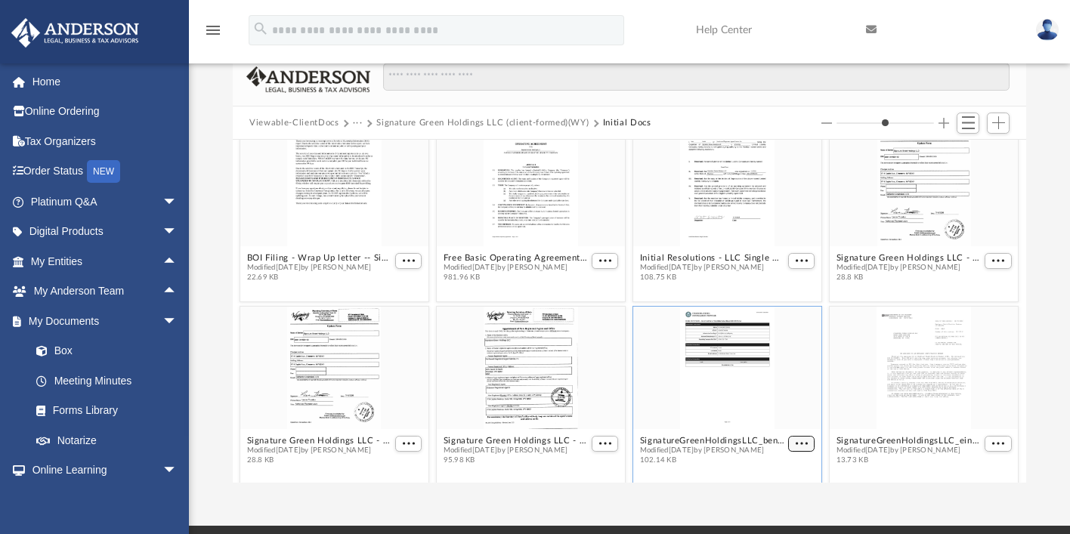
click at [796, 441] on span "More options" at bounding box center [802, 445] width 12 height 8
click at [782, 383] on li "Preview" at bounding box center [776, 391] width 44 height 16
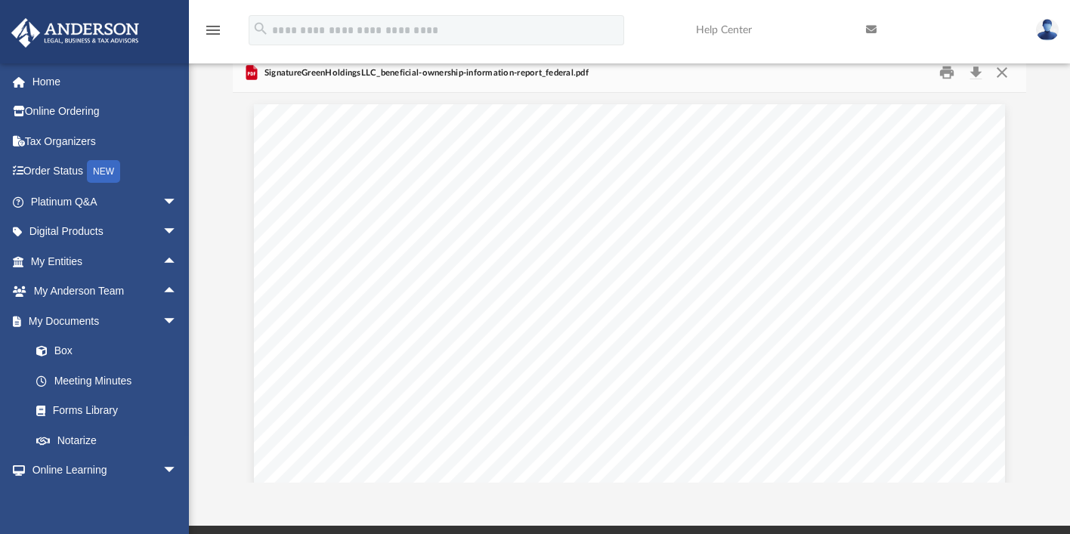
scroll to position [33, 0]
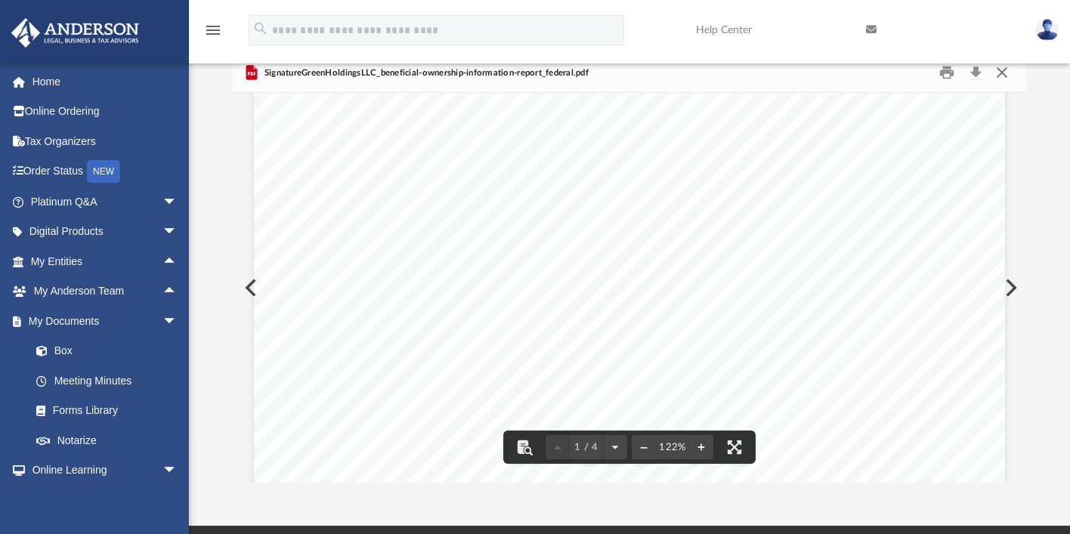
click at [1001, 67] on button "Close" at bounding box center [1002, 72] width 27 height 23
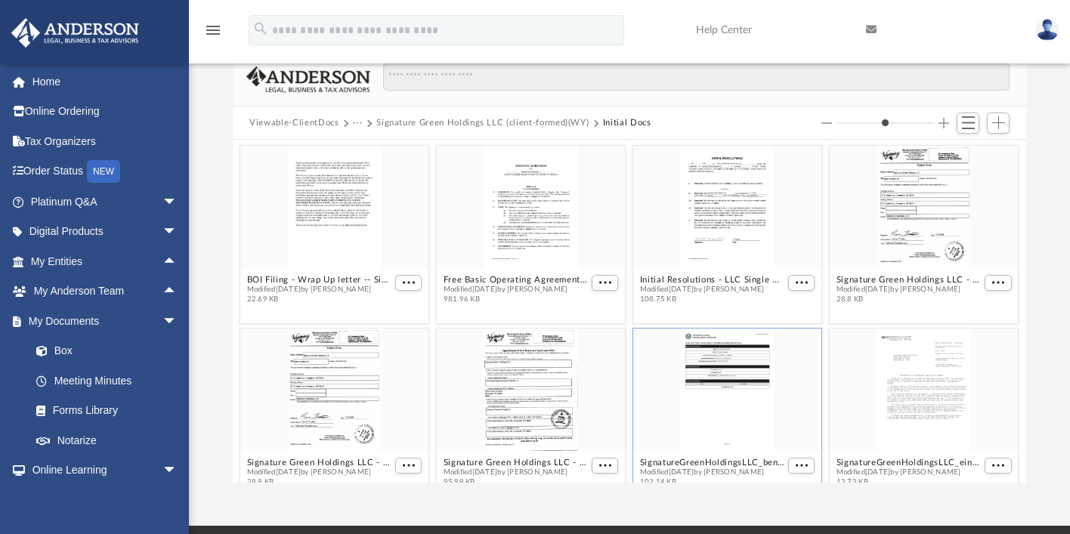
scroll to position [0, 0]
click at [993, 280] on span "More options" at bounding box center [999, 284] width 12 height 8
click at [968, 308] on li "Preview" at bounding box center [971, 309] width 44 height 16
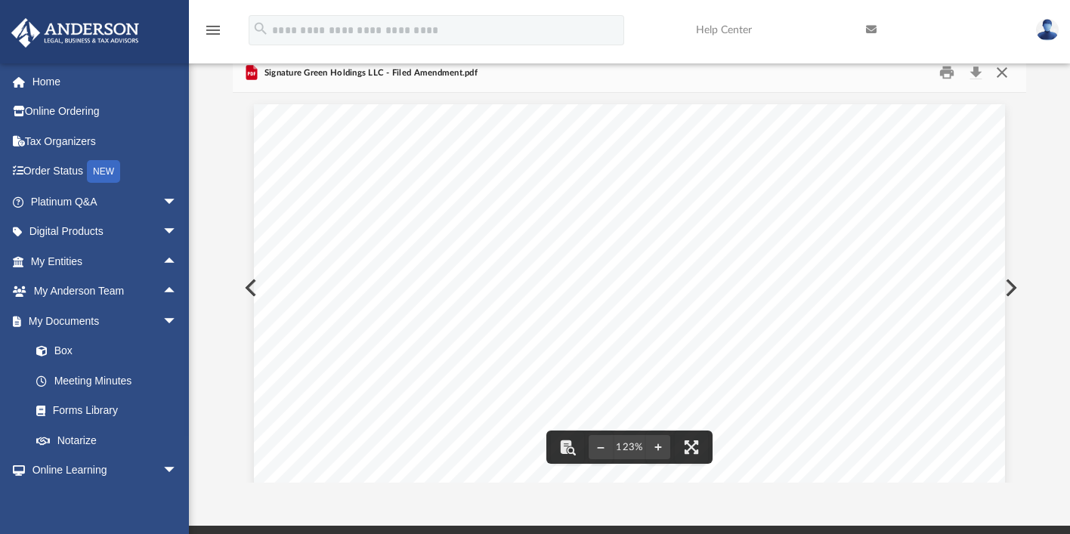
click at [1006, 74] on button "Close" at bounding box center [1002, 72] width 27 height 23
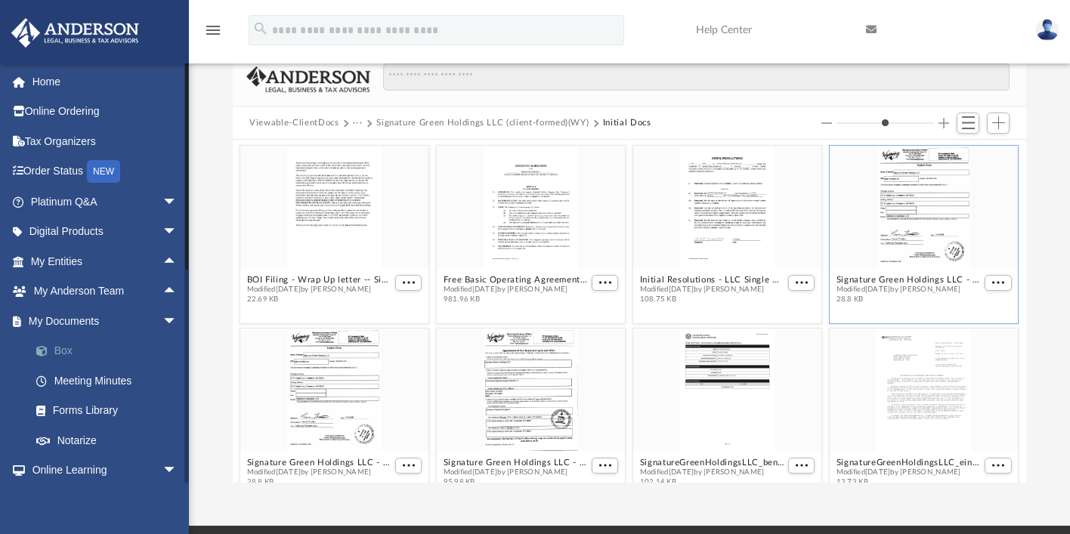
click at [68, 352] on link "Box" at bounding box center [110, 351] width 179 height 30
click at [68, 351] on link "Box" at bounding box center [110, 351] width 179 height 30
click at [67, 348] on link "Box" at bounding box center [110, 351] width 179 height 30
click at [59, 348] on link "Box" at bounding box center [110, 351] width 179 height 30
click at [62, 346] on link "Box" at bounding box center [110, 351] width 179 height 30
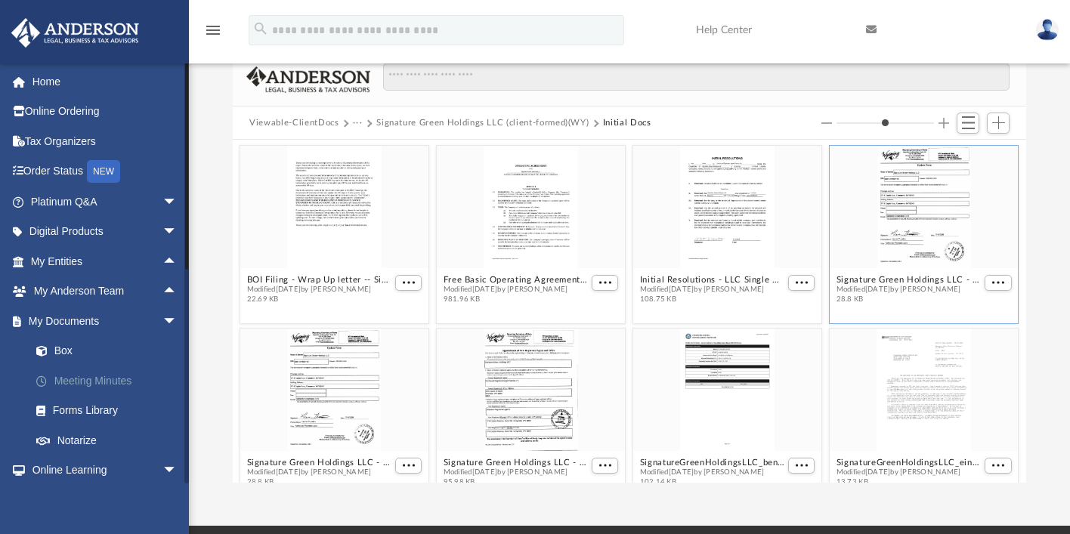
click at [83, 378] on link "Meeting Minutes" at bounding box center [110, 381] width 179 height 30
click at [57, 351] on link "Box" at bounding box center [110, 351] width 179 height 30
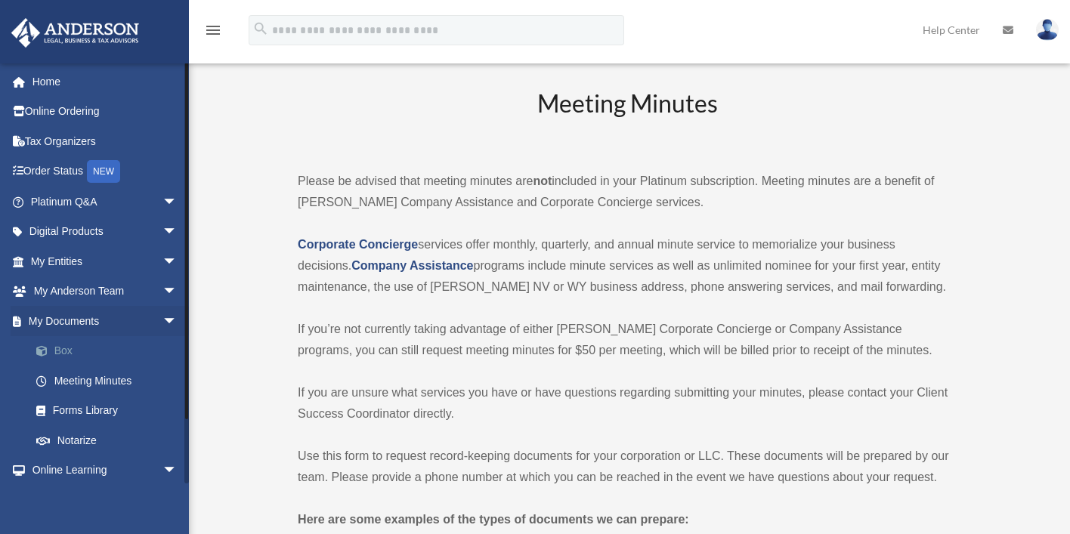
click at [60, 352] on link "Box" at bounding box center [110, 351] width 179 height 30
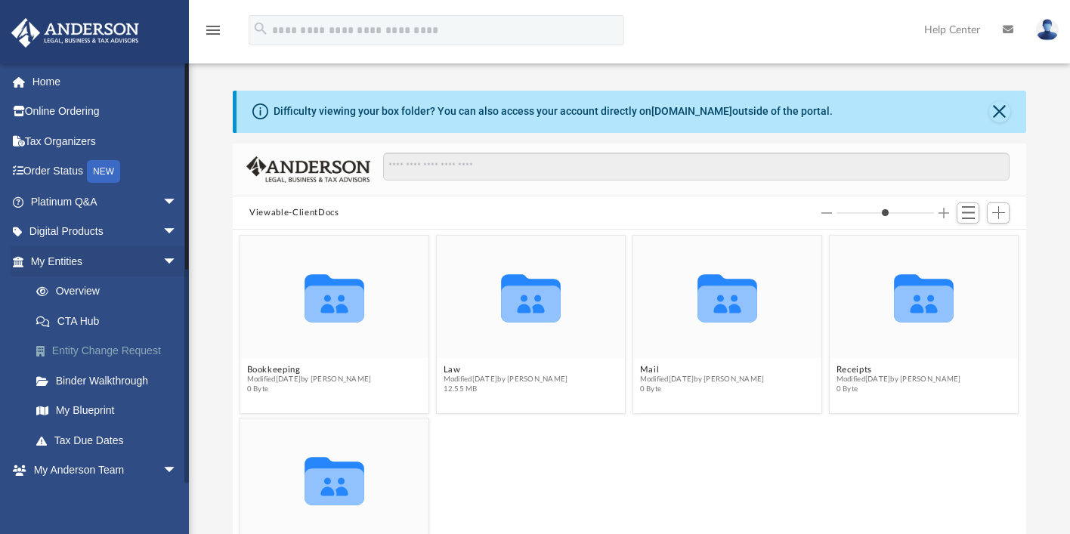
scroll to position [332, 782]
click at [449, 369] on button "Law" at bounding box center [506, 370] width 125 height 10
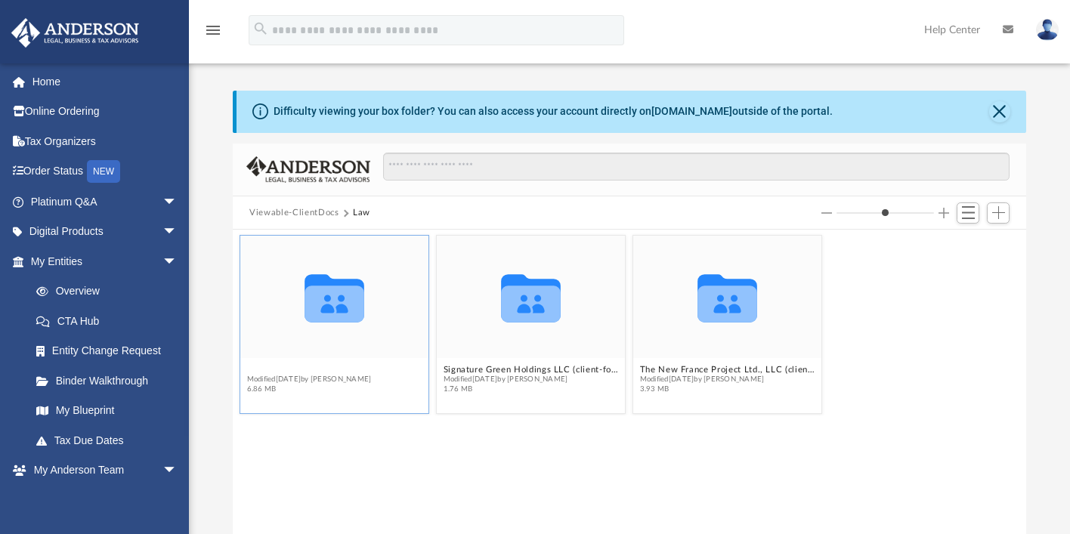
click at [330, 371] on button "Mantel & Crown, LLC (client-formed)([GEOGRAPHIC_DATA])" at bounding box center [334, 370] width 175 height 10
click at [289, 373] on button "Annual Reports" at bounding box center [309, 370] width 125 height 10
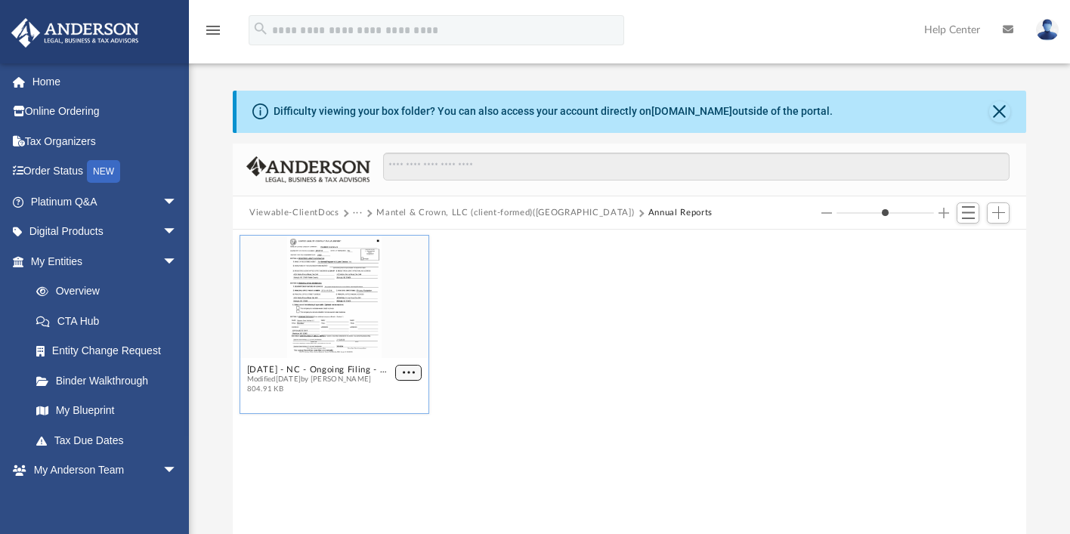
click at [414, 373] on span "More options" at bounding box center [409, 374] width 12 height 8
click at [392, 401] on li "Preview" at bounding box center [392, 400] width 44 height 16
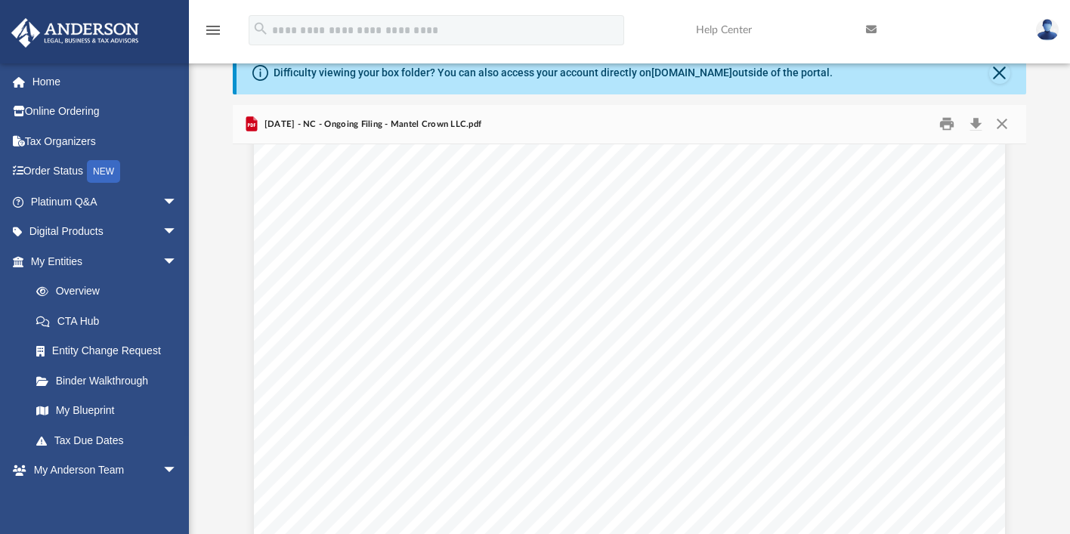
scroll to position [0, 0]
click at [1004, 122] on button "Close" at bounding box center [1002, 124] width 27 height 23
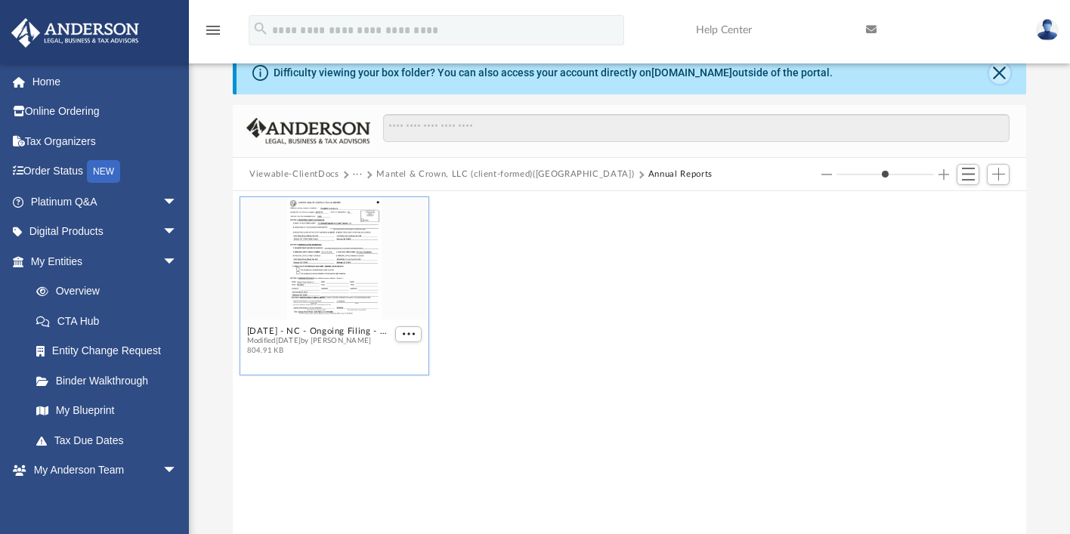
click at [1005, 73] on button "Close" at bounding box center [1000, 73] width 21 height 21
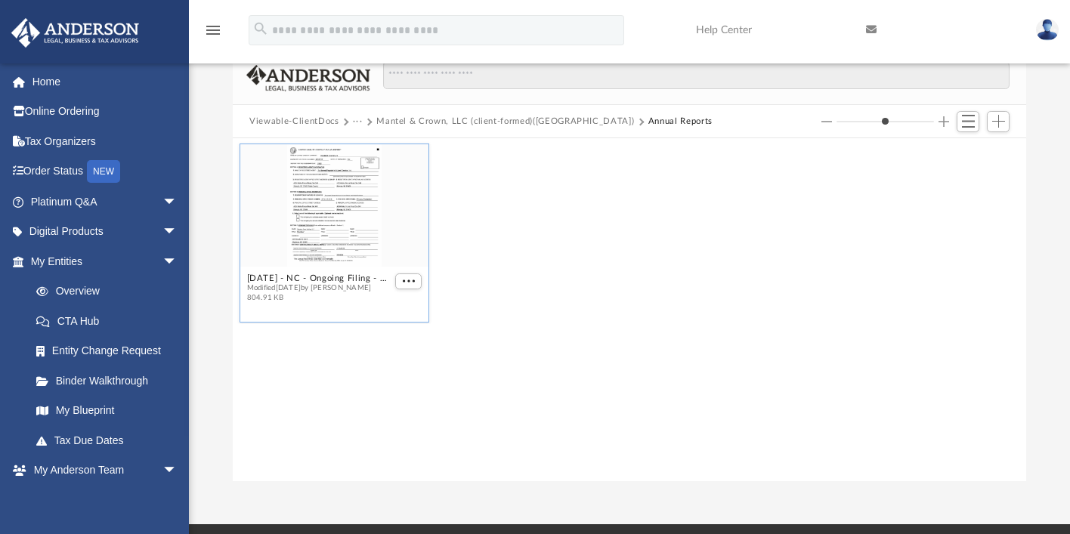
click at [537, 124] on button "Mantel & Crown, LLC (client-formed)([GEOGRAPHIC_DATA])" at bounding box center [505, 122] width 258 height 14
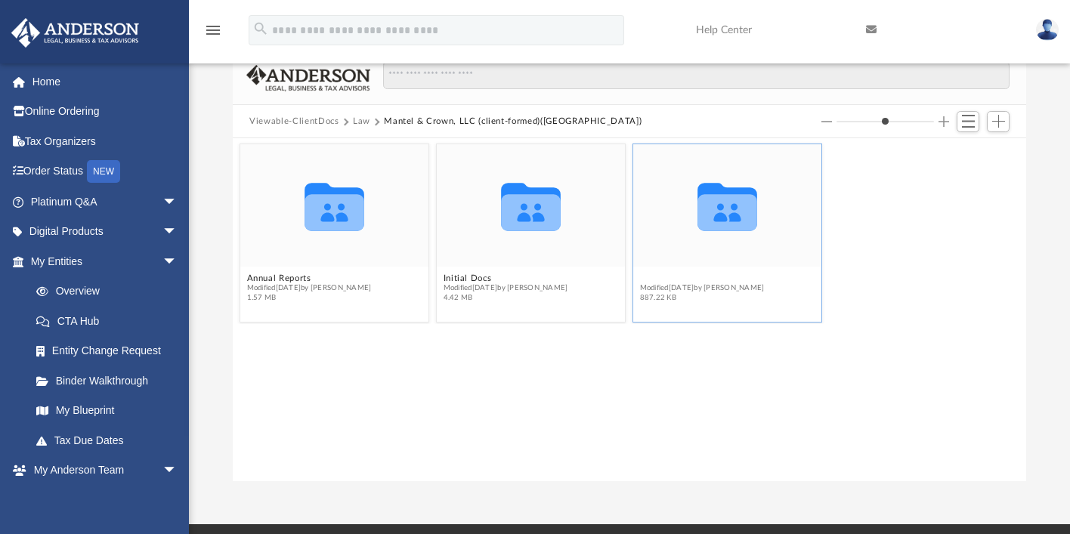
click at [696, 278] on button "Minutes-Resolutions" at bounding box center [702, 279] width 125 height 10
